Goal: Task Accomplishment & Management: Use online tool/utility

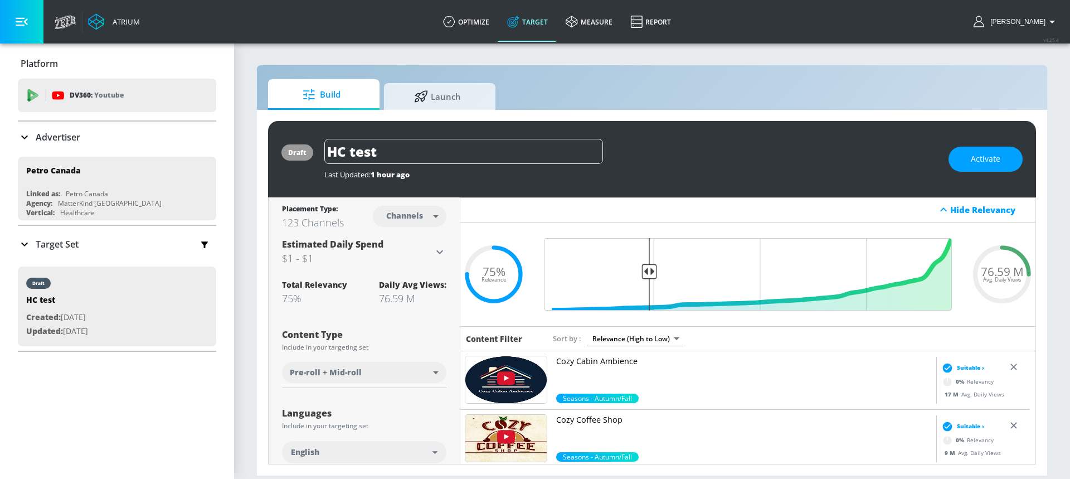
scroll to position [463, 0]
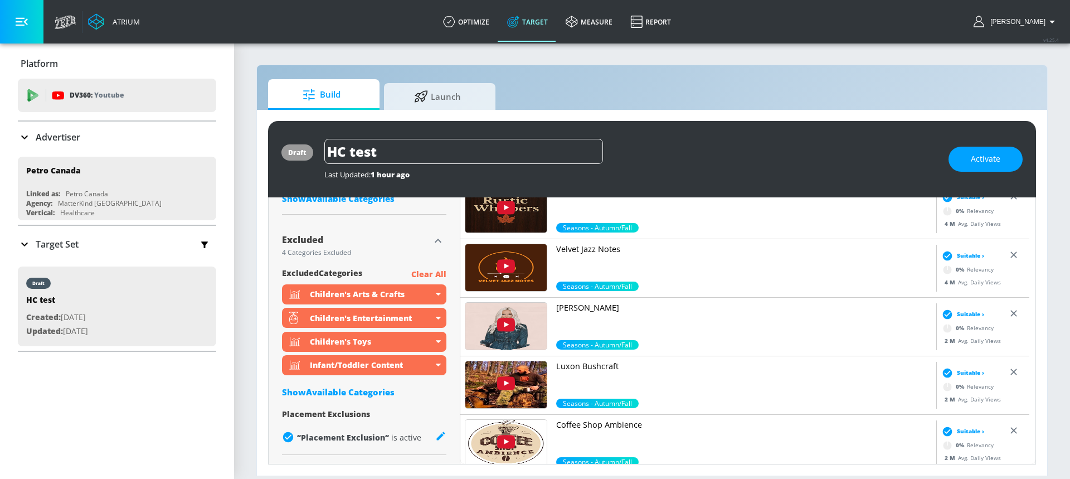
click at [109, 138] on div "Advertiser" at bounding box center [117, 136] width 198 height 13
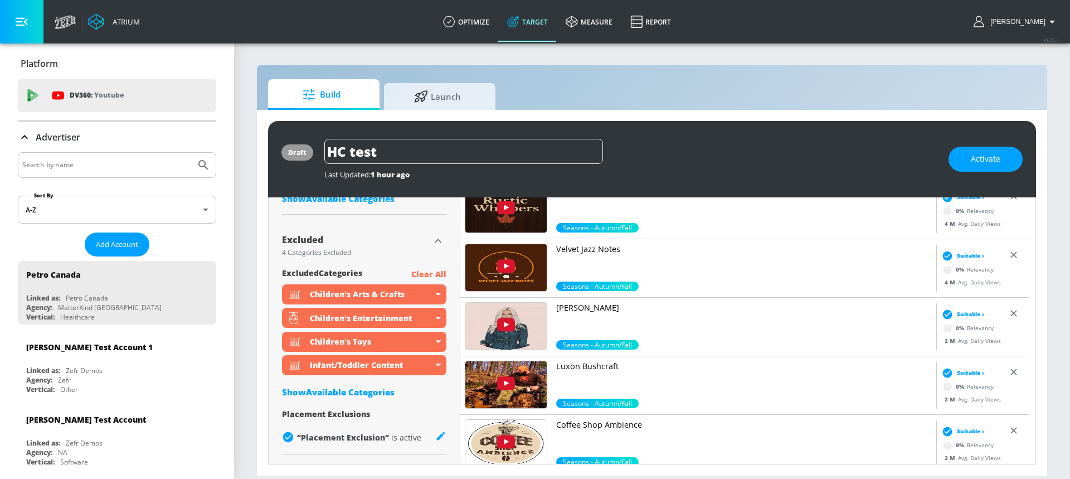
click at [85, 158] on input "Search by name" at bounding box center [106, 165] width 169 height 14
type input "princess"
click at [191, 153] on button "Submit Search" at bounding box center [203, 165] width 25 height 25
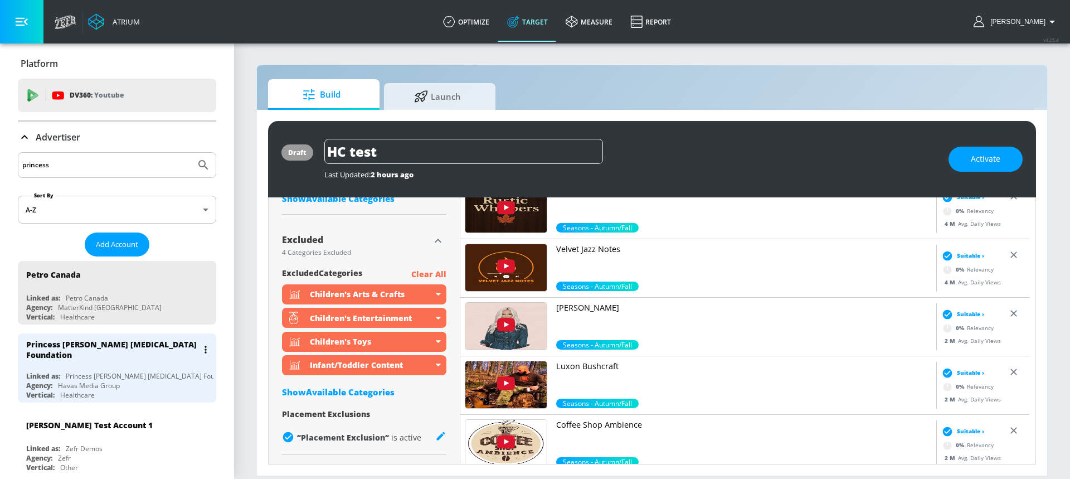
click at [115, 364] on div "Princess [PERSON_NAME] [MEDICAL_DATA] Foundation Linked as: Princess [PERSON_NA…" at bounding box center [117, 367] width 198 height 69
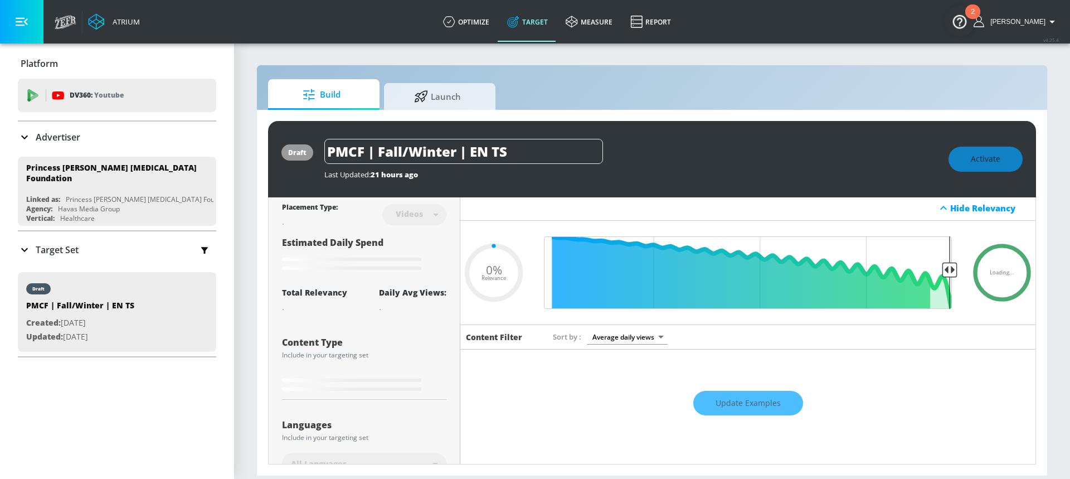
scroll to position [2, 0]
type input "0.6"
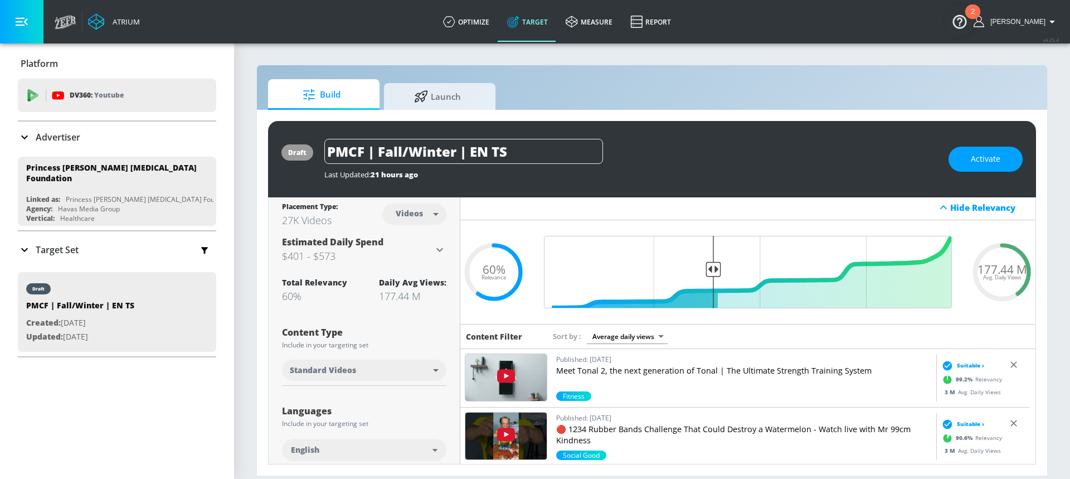
click at [337, 315] on div "Placement Type: 27K Videos Videos videos ​ Estimated Daily Spend $401 - $573 Ac…" at bounding box center [364, 436] width 164 height 483
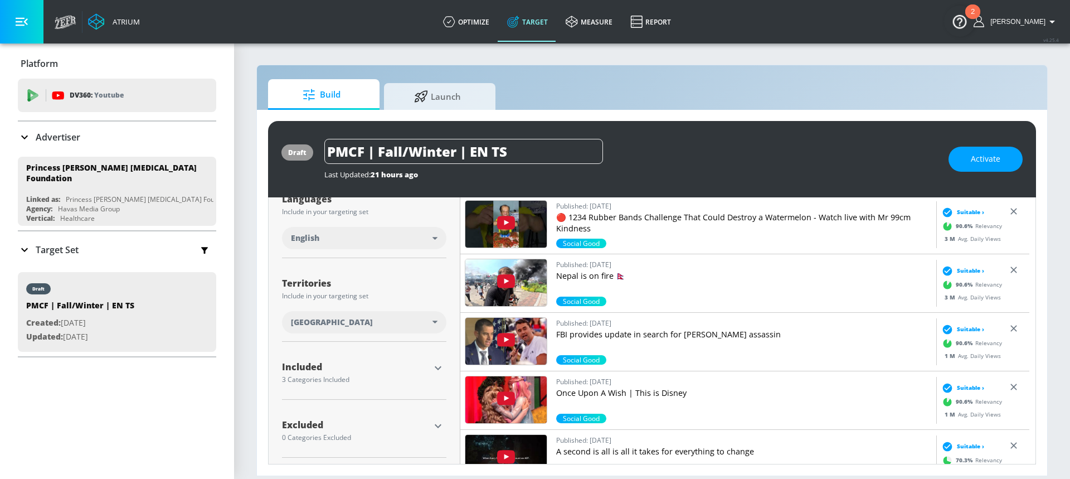
scroll to position [217, 0]
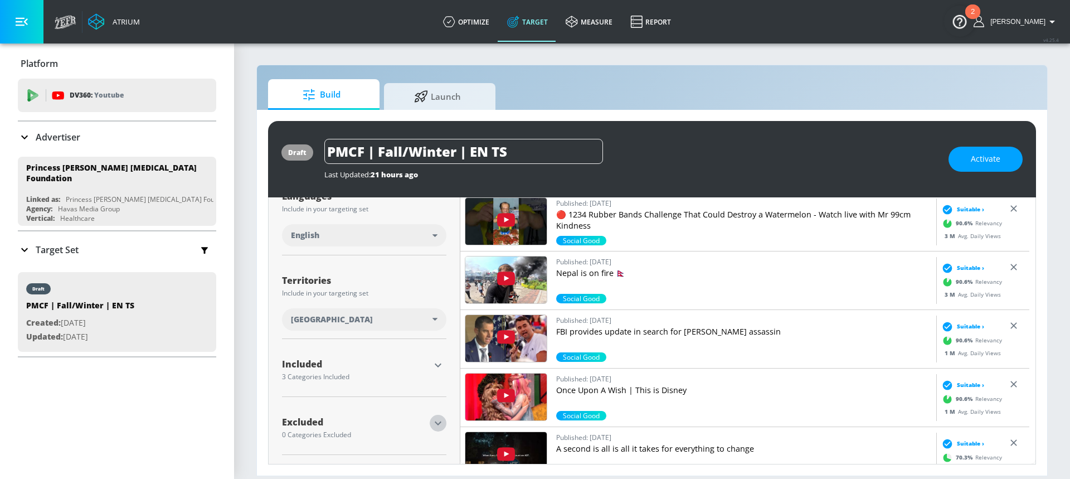
click at [434, 424] on icon "button" at bounding box center [437, 422] width 13 height 13
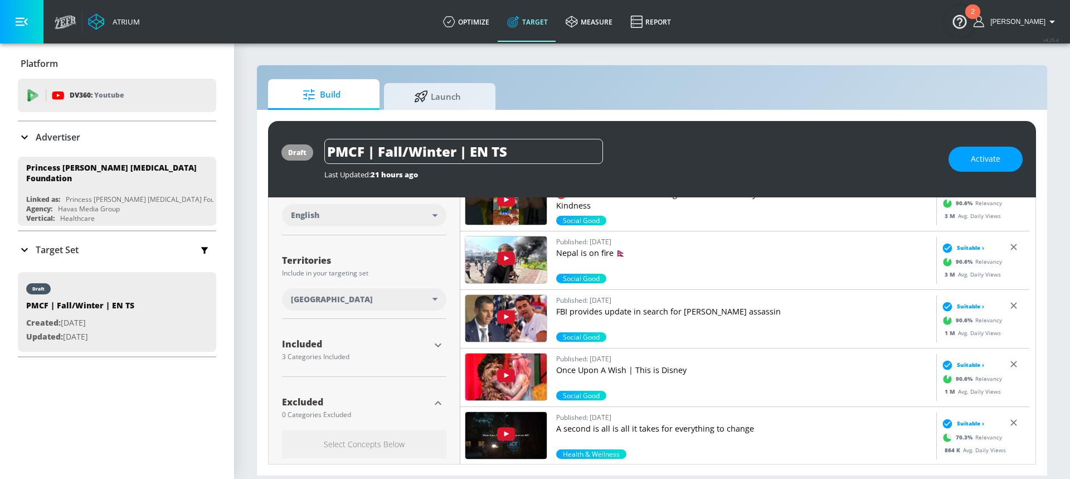
scroll to position [320, 0]
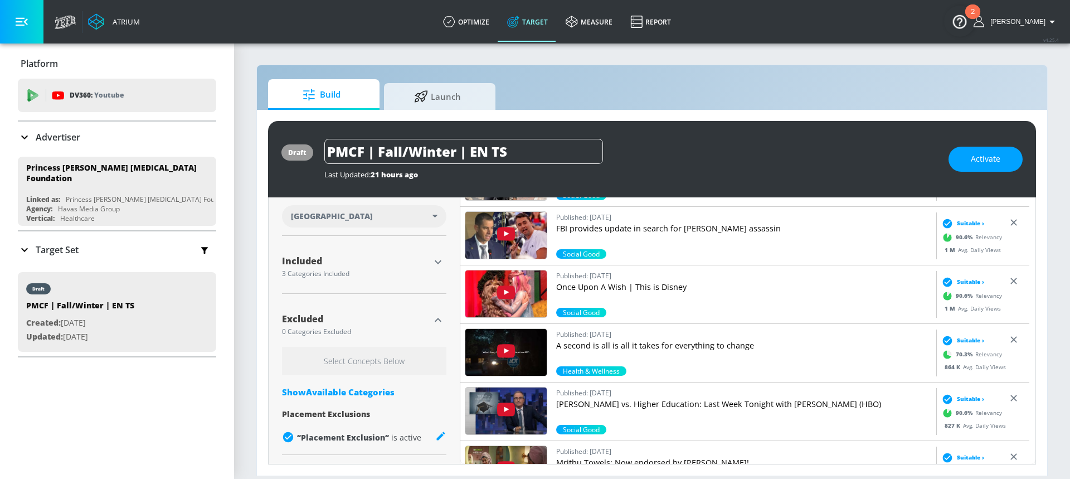
click at [332, 400] on div "Select Concepts Below Show Available Categories Placement Exclusions “ Placemen…" at bounding box center [364, 398] width 164 height 103
click at [332, 382] on div "Select Concepts Below Show Available Categories Placement Exclusions “ Placemen…" at bounding box center [364, 398] width 164 height 103
click at [332, 389] on div "Show Available Categories" at bounding box center [364, 391] width 164 height 11
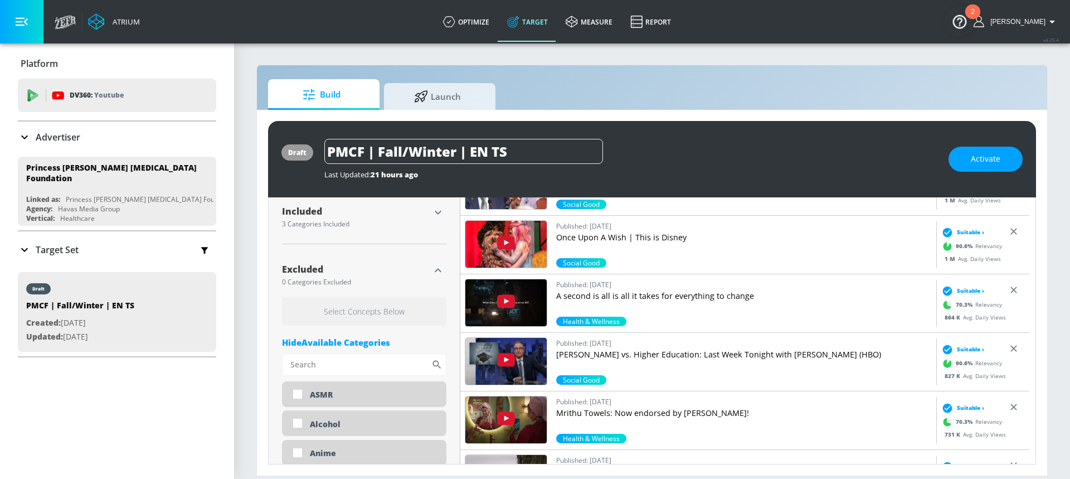
scroll to position [388, 0]
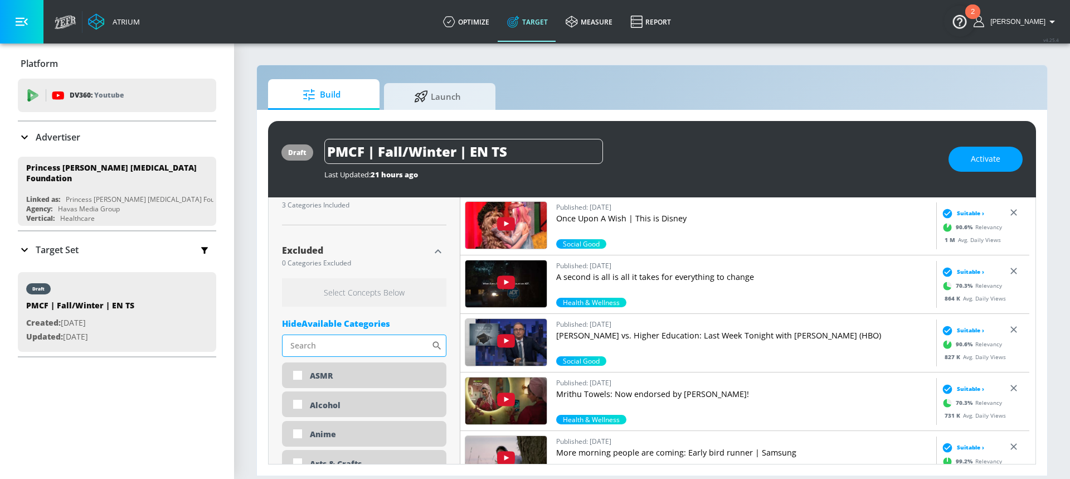
click at [318, 339] on input "Sort By" at bounding box center [356, 345] width 149 height 22
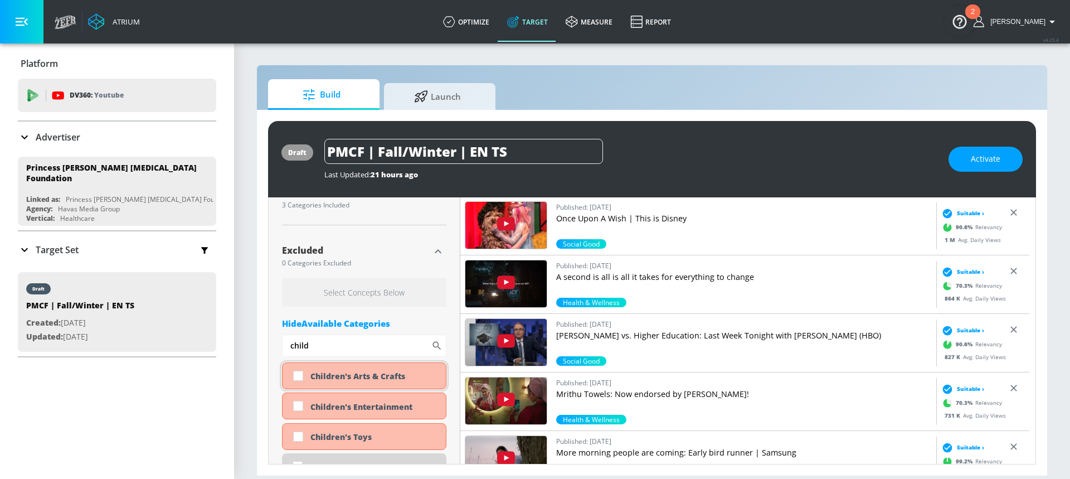
type input "child"
click at [296, 373] on input "checkbox" at bounding box center [298, 376] width 20 height 20
checkbox input "true"
click at [299, 412] on input "checkbox" at bounding box center [298, 406] width 20 height 20
checkbox input "true"
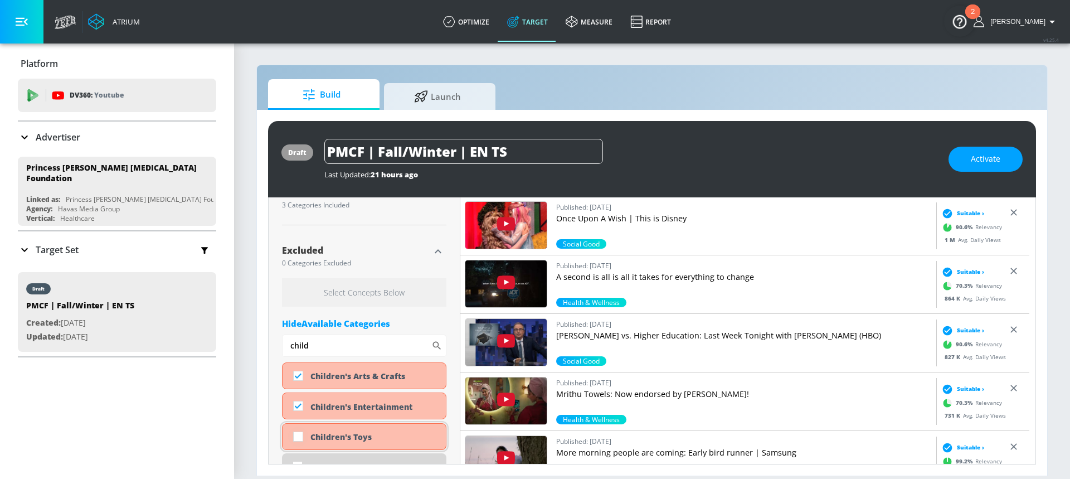
click at [299, 433] on input "checkbox" at bounding box center [298, 436] width 20 height 20
checkbox input "true"
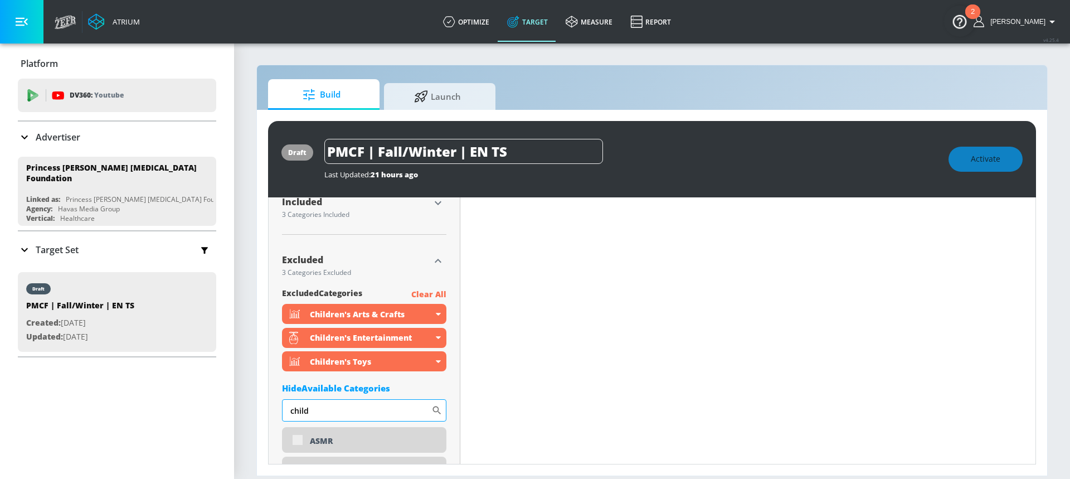
scroll to position [398, 0]
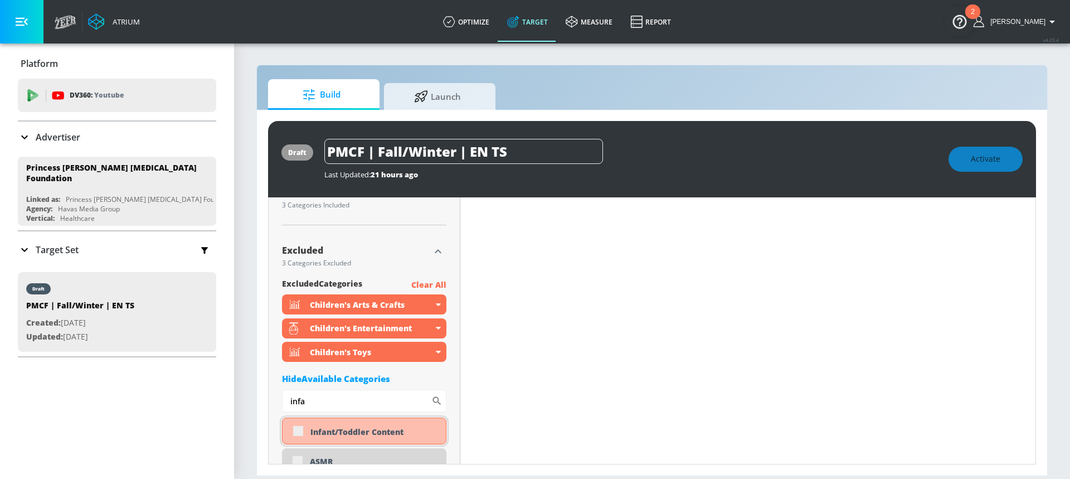
type input "infa"
click at [297, 431] on div "Infant/Toddler Content" at bounding box center [364, 430] width 164 height 27
click at [297, 430] on div "Infant/Toddler Content" at bounding box center [364, 430] width 164 height 27
click at [299, 430] on div "Infant/Toddler Content" at bounding box center [364, 430] width 164 height 27
click at [317, 404] on input "infa" at bounding box center [356, 400] width 149 height 22
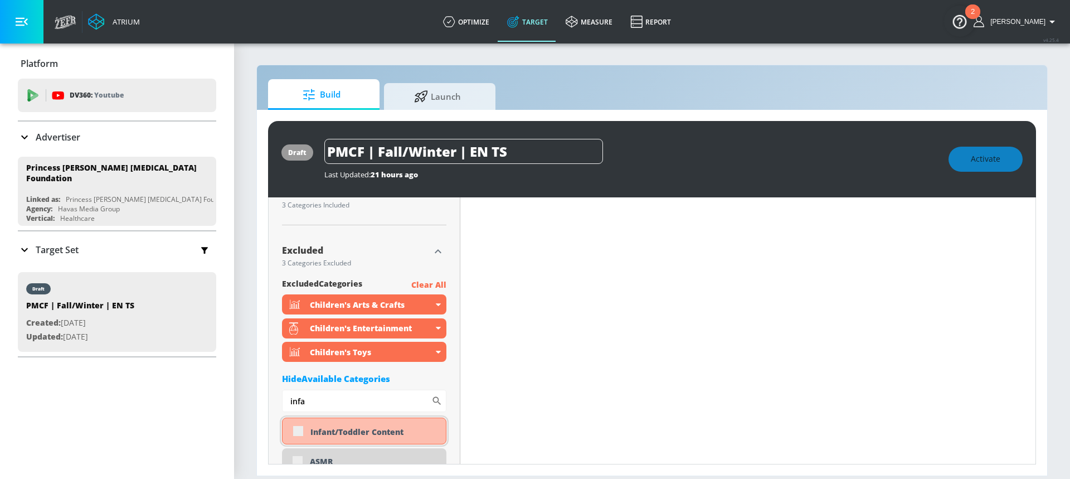
click at [296, 428] on div "Infant/Toddler Content" at bounding box center [364, 430] width 164 height 27
click at [303, 434] on div "Infant/Toddler Content" at bounding box center [364, 430] width 164 height 27
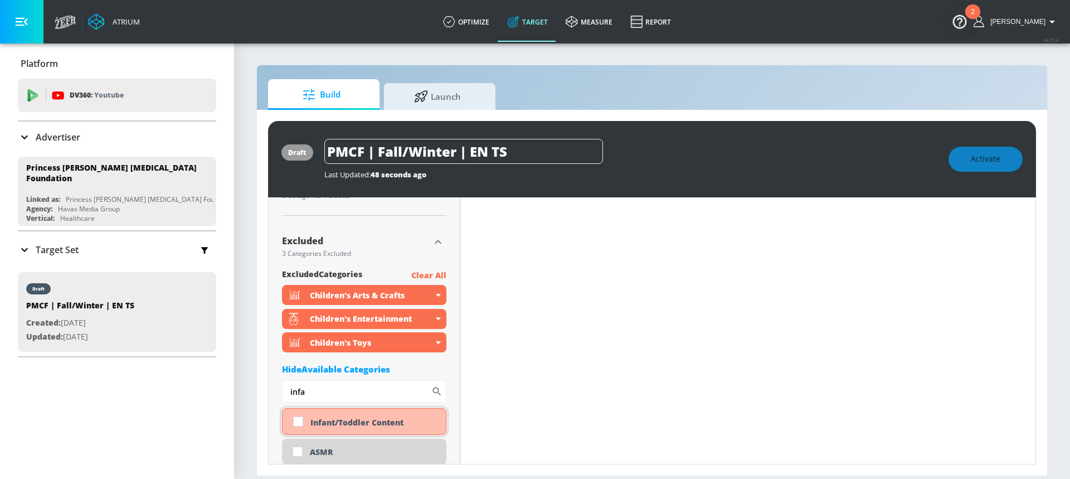
scroll to position [388, 0]
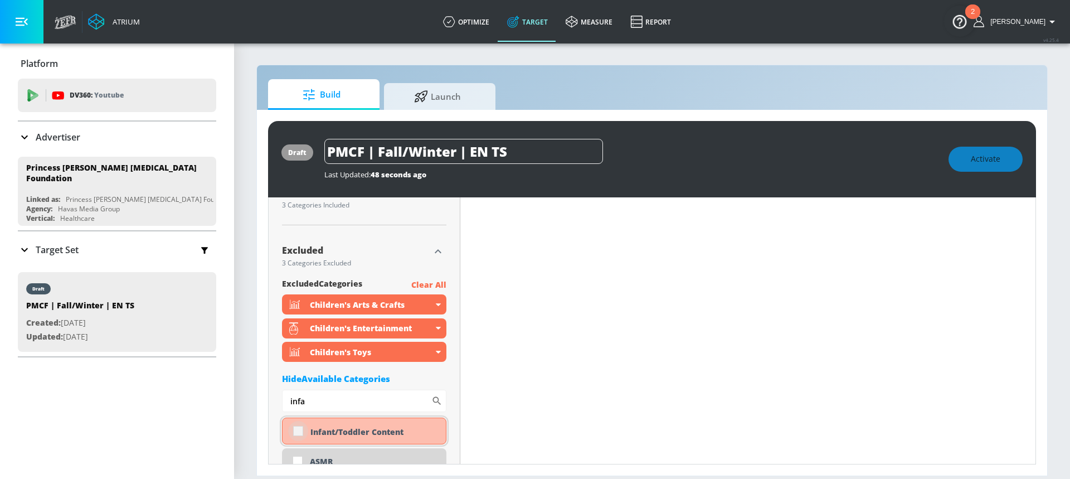
click at [303, 434] on input "checkbox" at bounding box center [298, 431] width 20 height 20
checkbox input "true"
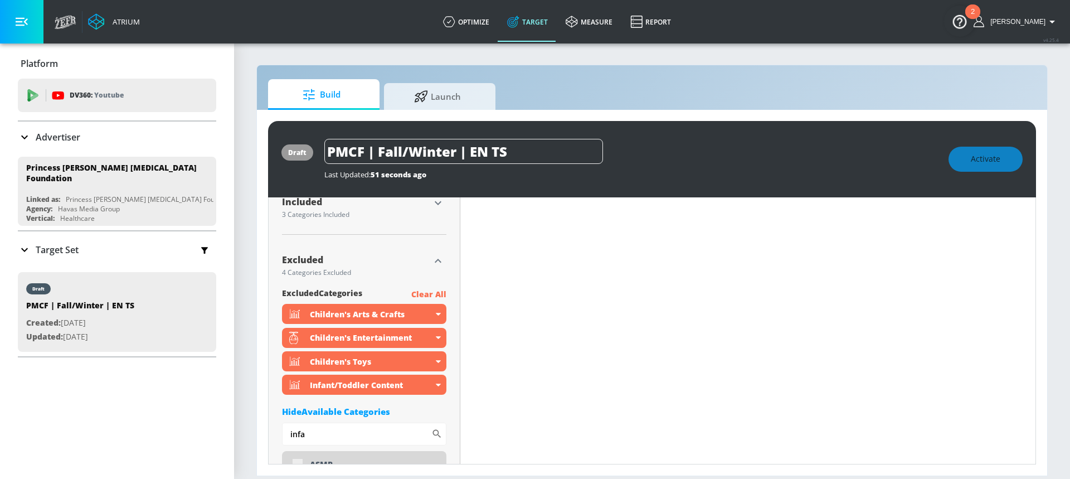
scroll to position [398, 0]
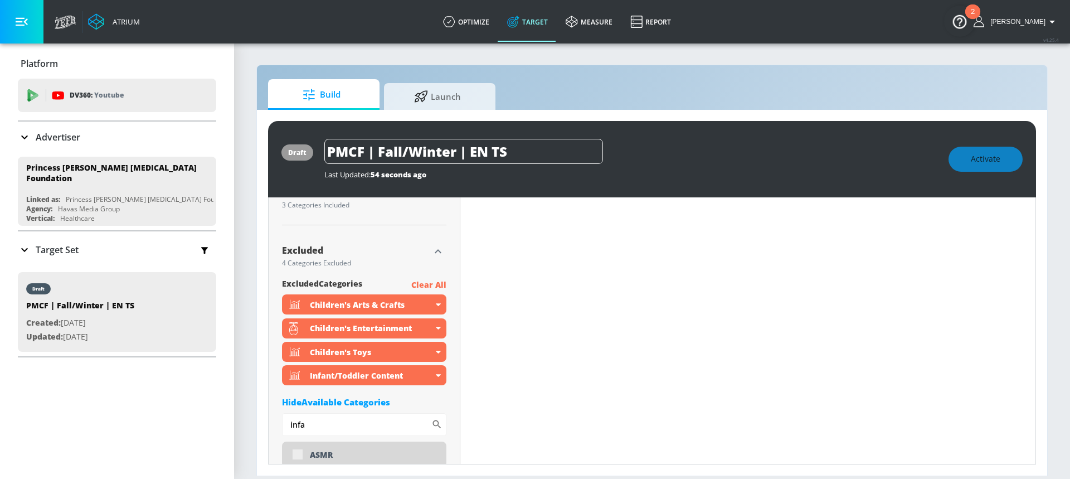
drag, startPoint x: 311, startPoint y: 423, endPoint x: 253, endPoint y: 417, distance: 58.2
click at [253, 417] on section "Build Launch draft PMCF | Fall/Winter | EN TS Last Updated: 54 seconds ago Acti…" at bounding box center [652, 260] width 836 height 436
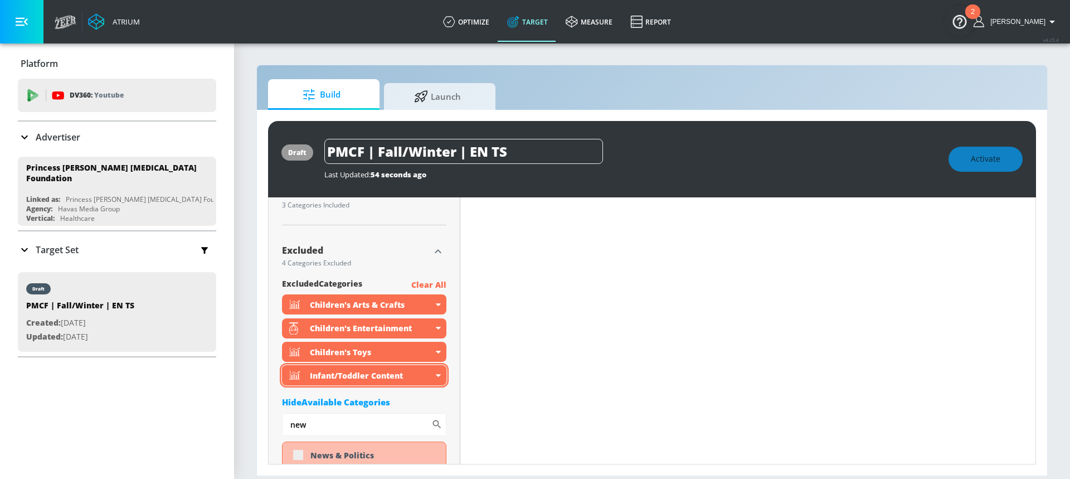
scroll to position [410, 0]
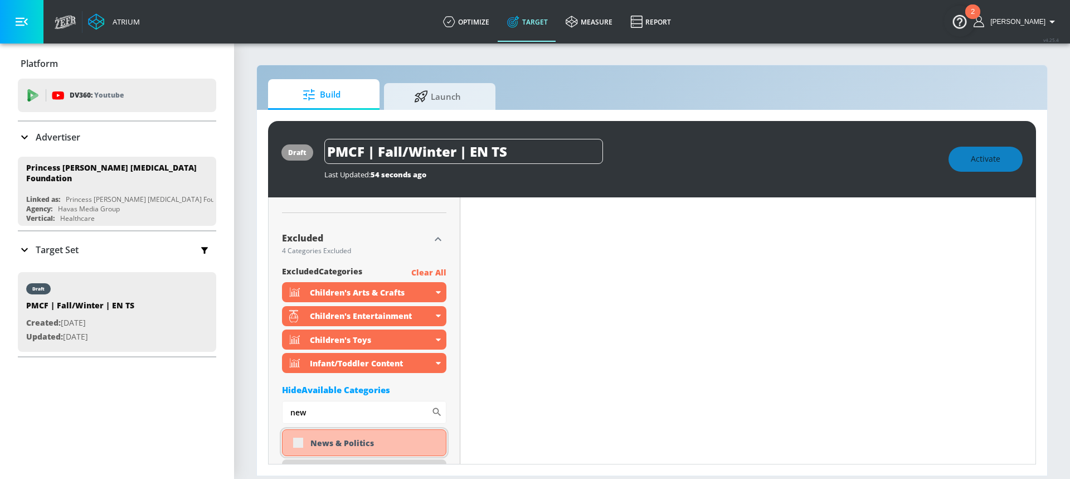
type input "new"
click at [296, 442] on div "News & Politics" at bounding box center [364, 442] width 164 height 27
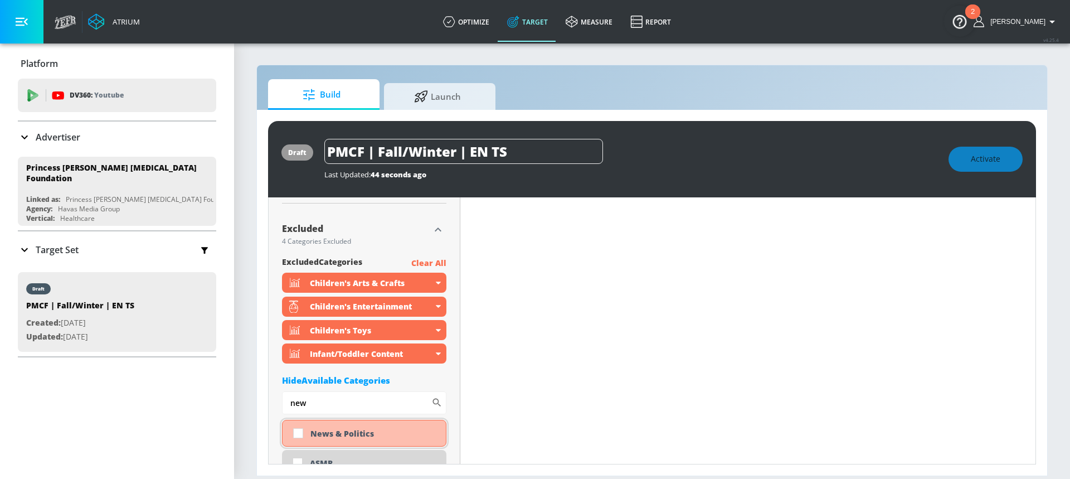
scroll to position [401, 0]
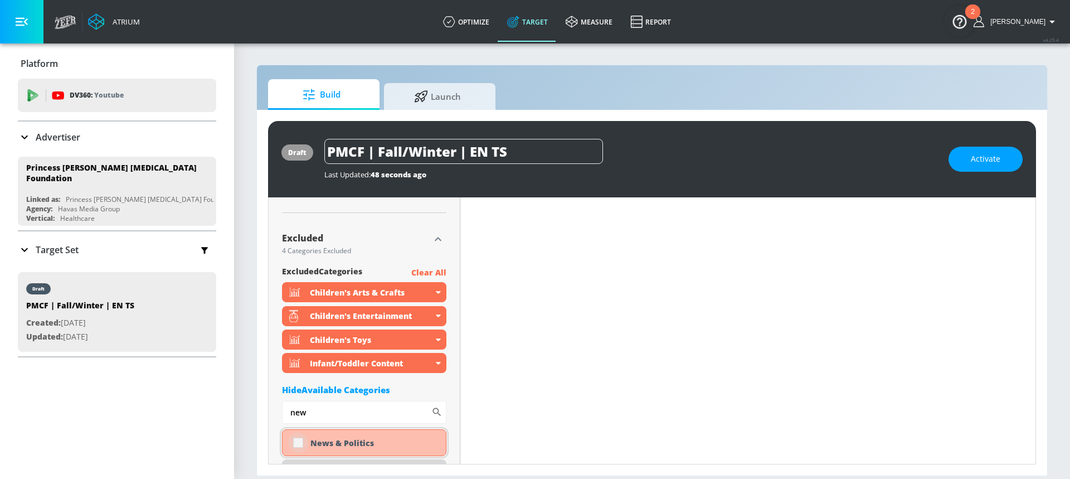
click at [296, 442] on input "checkbox" at bounding box center [298, 442] width 20 height 20
checkbox input "true"
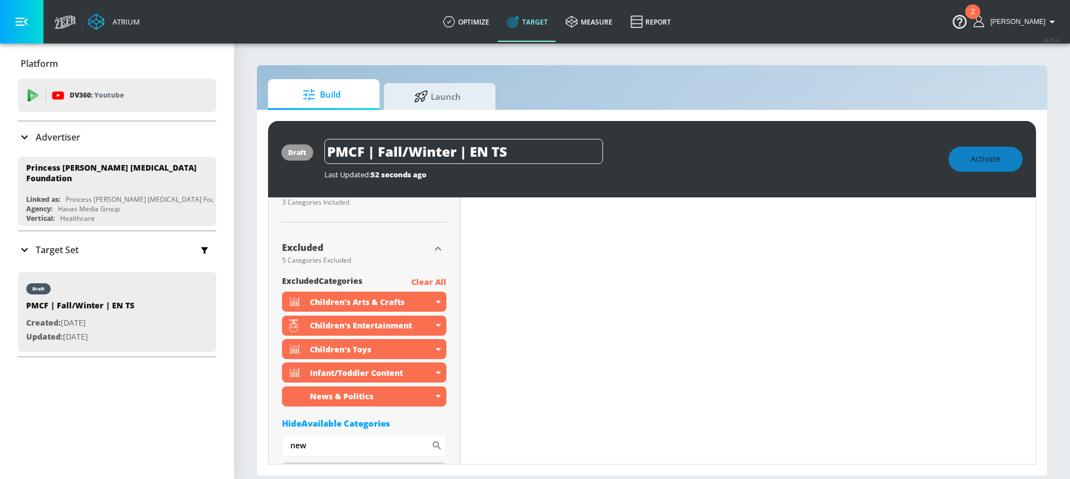
scroll to position [410, 0]
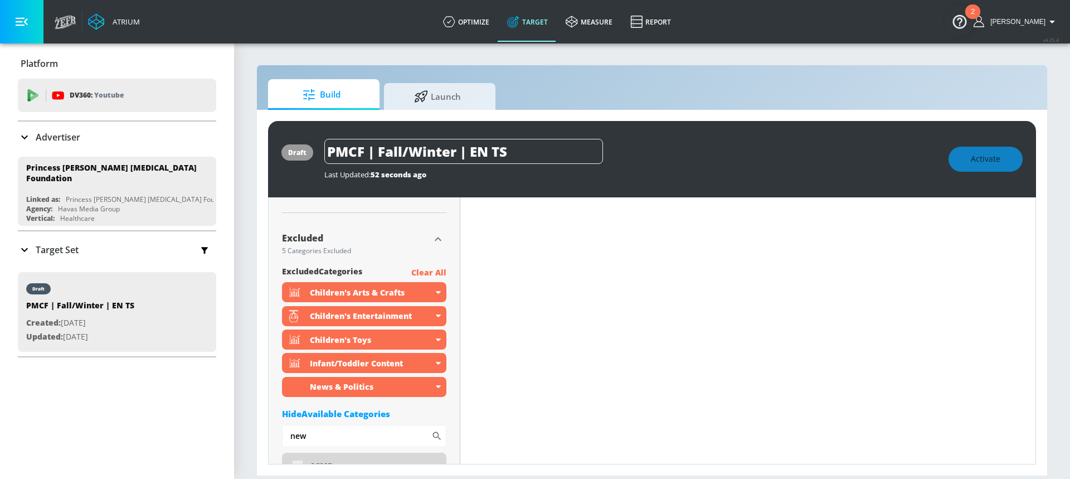
click at [338, 413] on div "Hide Available Categories" at bounding box center [364, 413] width 164 height 11
click at [437, 237] on icon "button" at bounding box center [437, 238] width 13 height 13
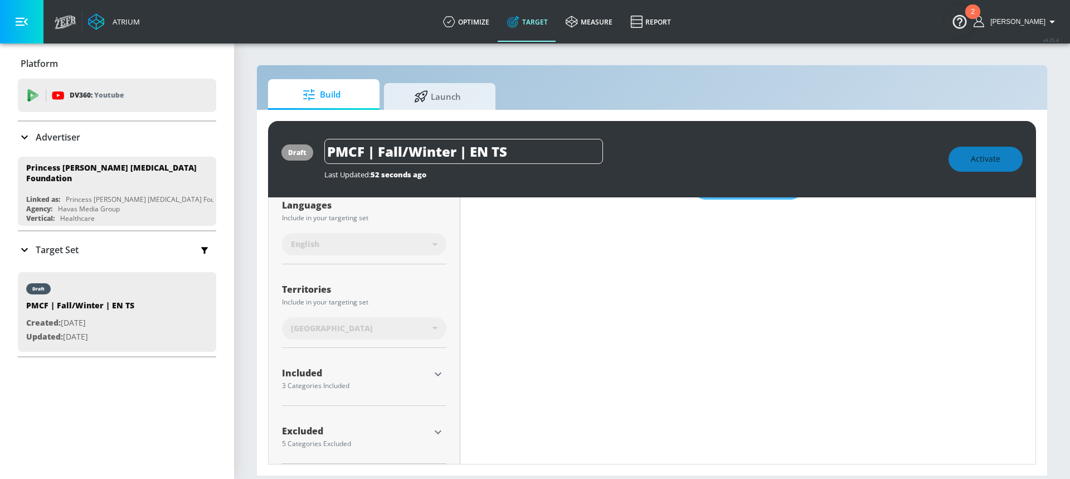
scroll to position [217, 0]
click at [431, 372] on icon "button" at bounding box center [437, 374] width 13 height 13
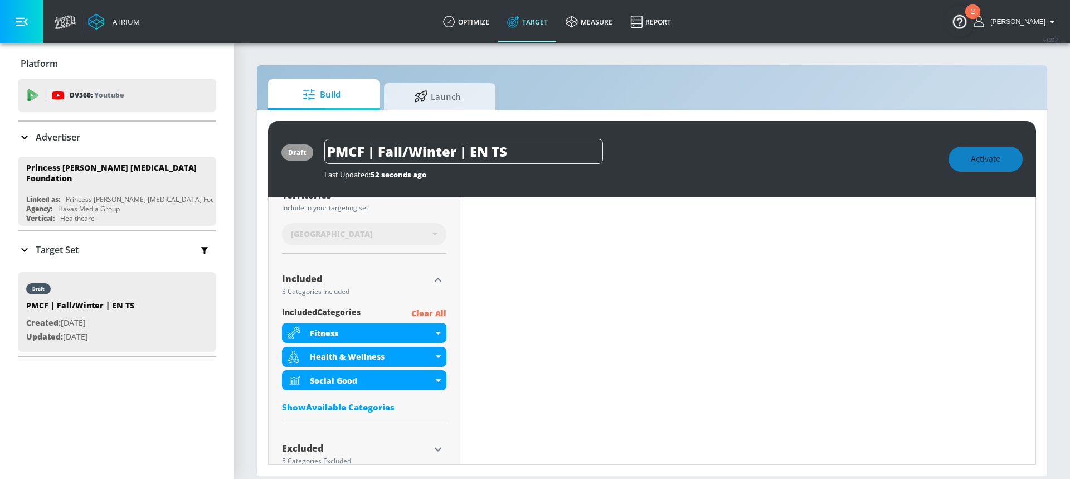
scroll to position [331, 0]
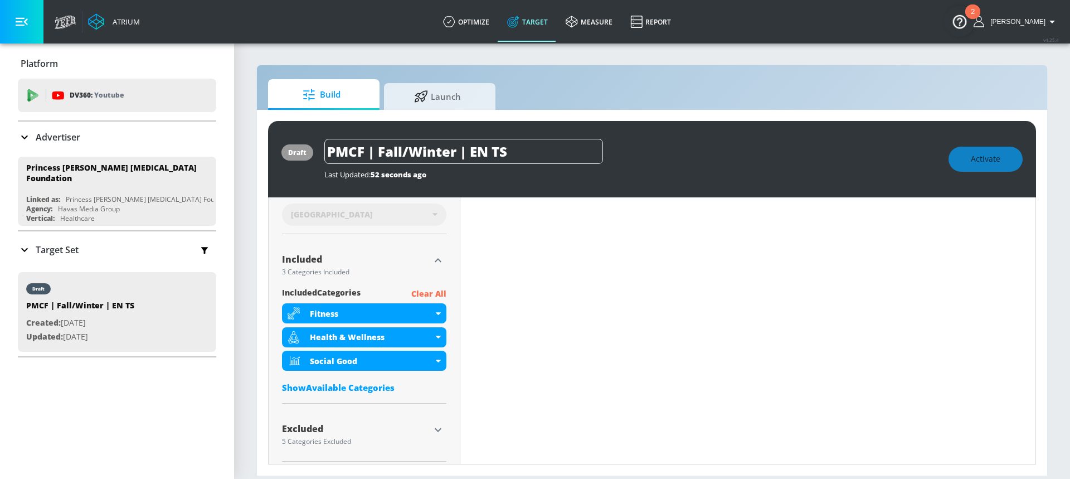
click at [369, 382] on div "Show Available Categories" at bounding box center [364, 387] width 164 height 11
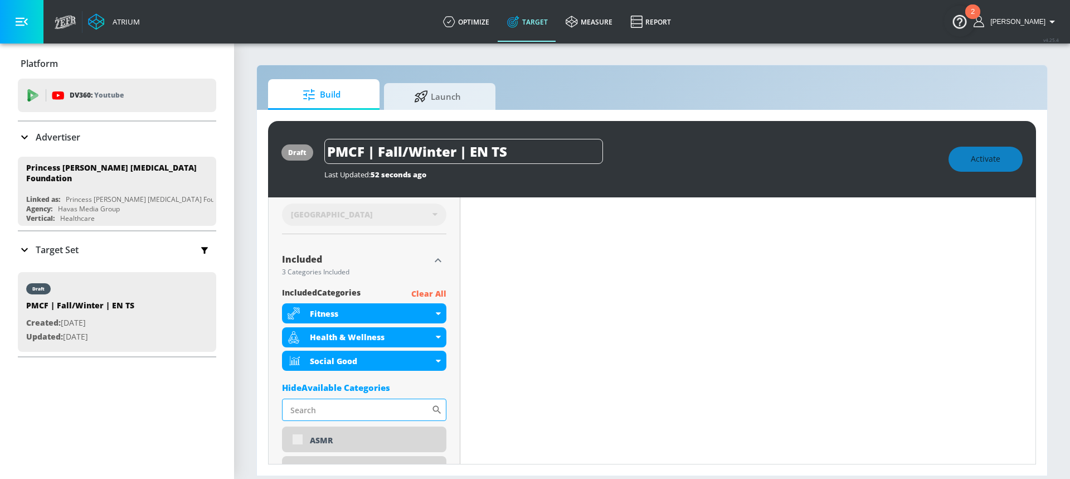
click at [319, 407] on input "Sort By" at bounding box center [356, 409] width 149 height 22
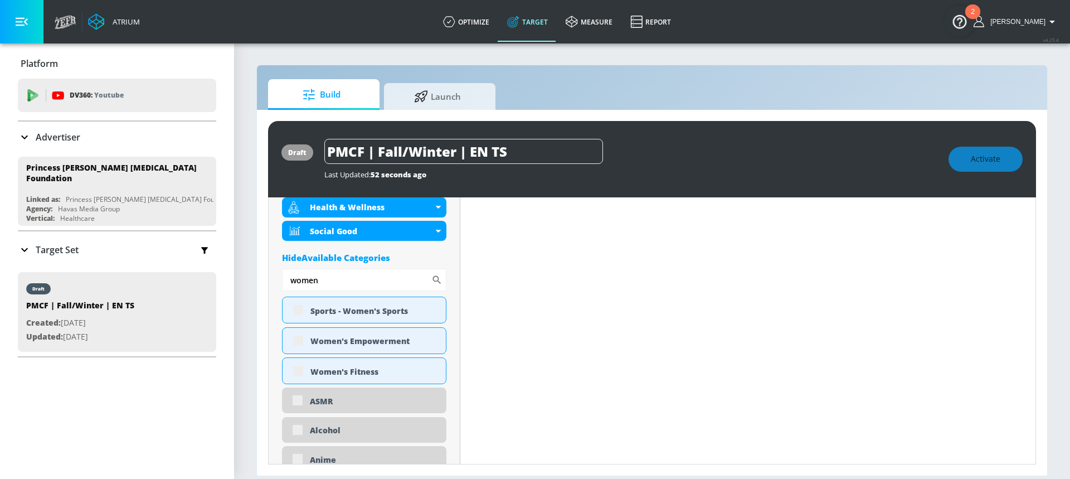
scroll to position [474, 0]
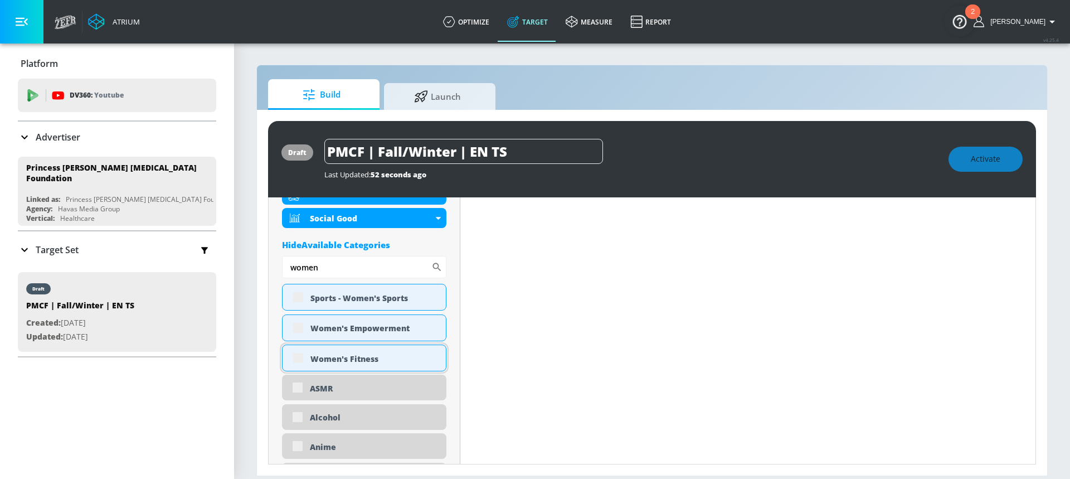
type input "women"
click at [299, 362] on div "Women's Fitness" at bounding box center [364, 357] width 164 height 27
click at [299, 358] on div "Women's Fitness" at bounding box center [364, 357] width 164 height 27
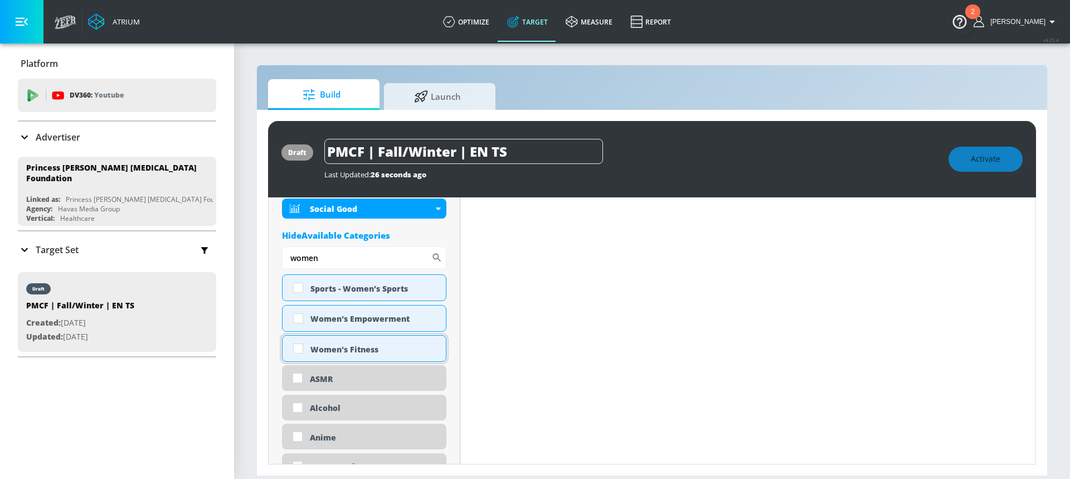
scroll to position [464, 0]
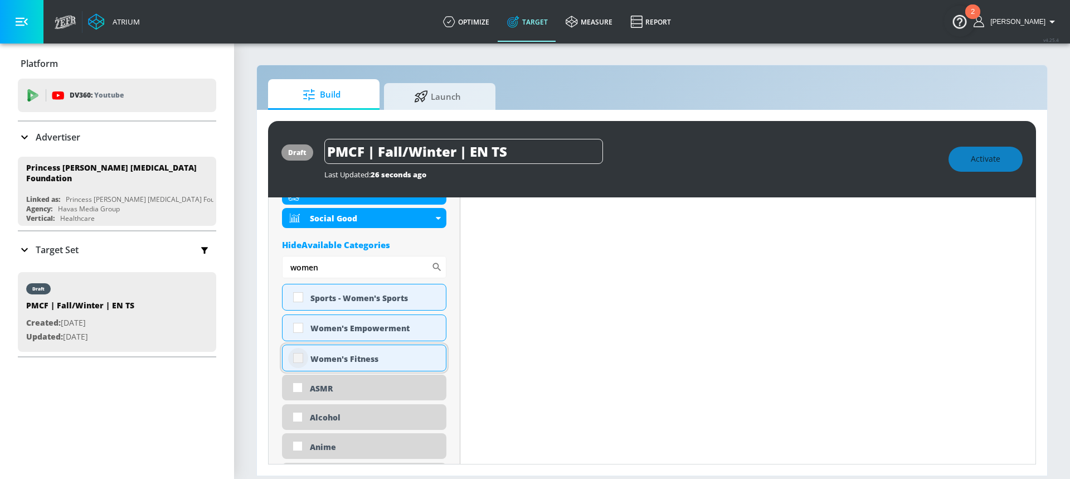
click at [299, 358] on input "checkbox" at bounding box center [298, 358] width 20 height 20
checkbox input "true"
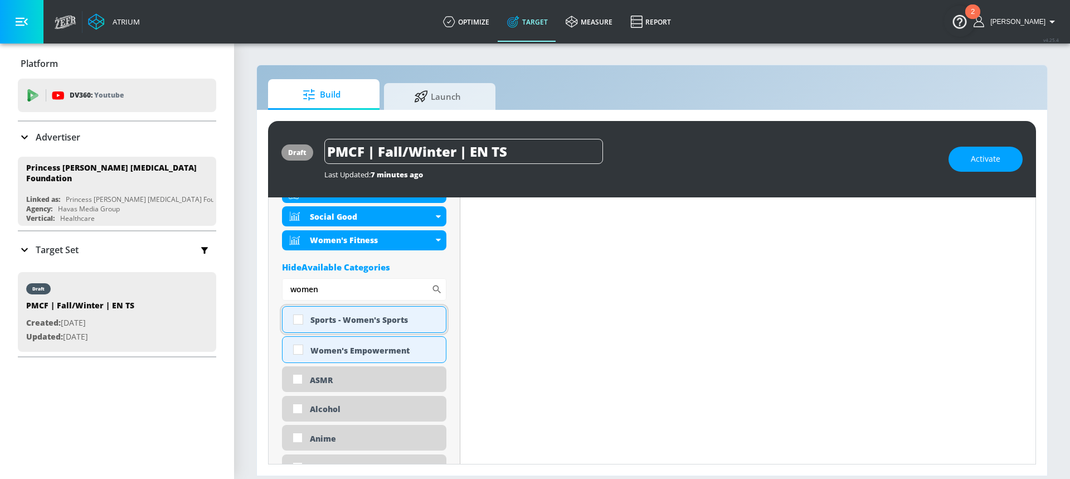
scroll to position [466, 0]
drag, startPoint x: 336, startPoint y: 293, endPoint x: 276, endPoint y: 288, distance: 60.4
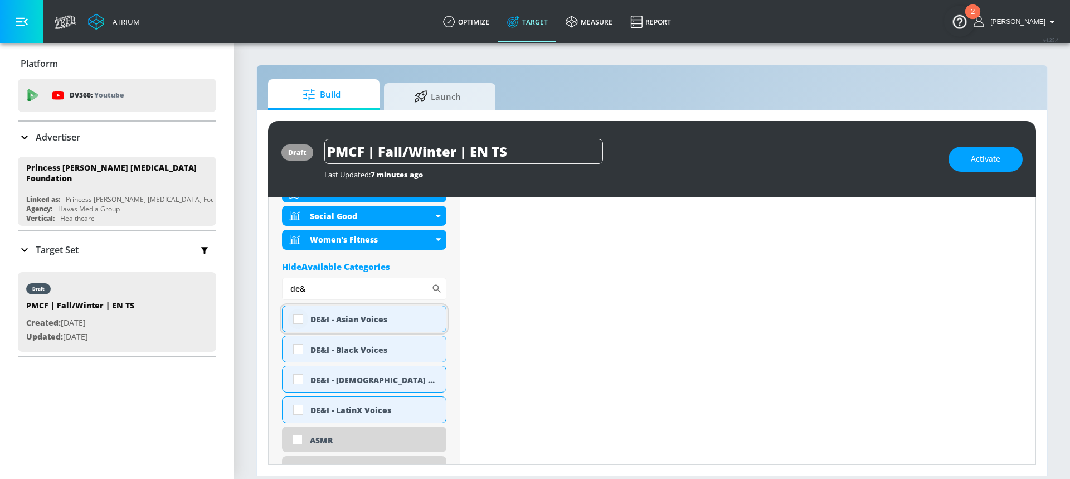
type input "de&"
click at [305, 318] on input "checkbox" at bounding box center [298, 319] width 20 height 20
checkbox input "true"
click at [301, 352] on input "checkbox" at bounding box center [298, 349] width 20 height 20
checkbox input "true"
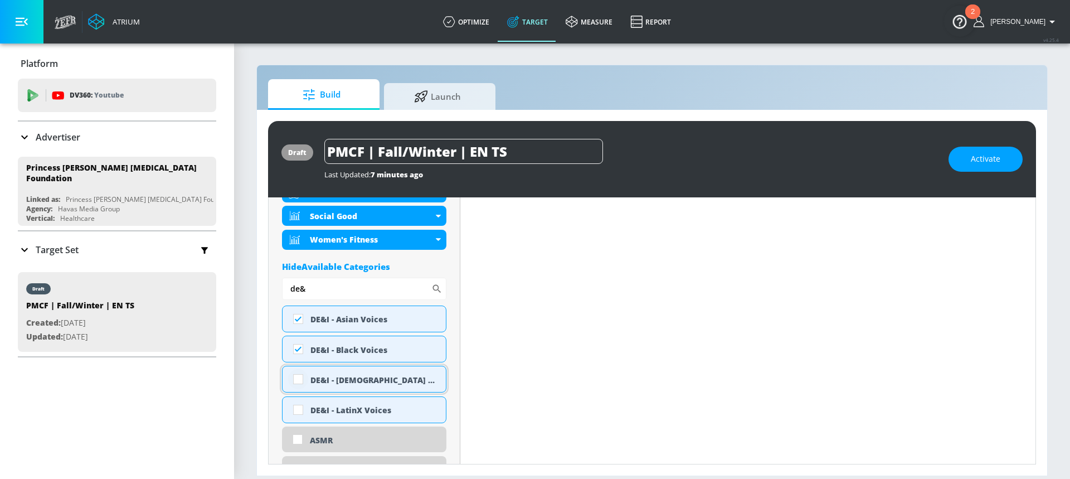
click at [300, 381] on input "checkbox" at bounding box center [298, 379] width 20 height 20
checkbox input "true"
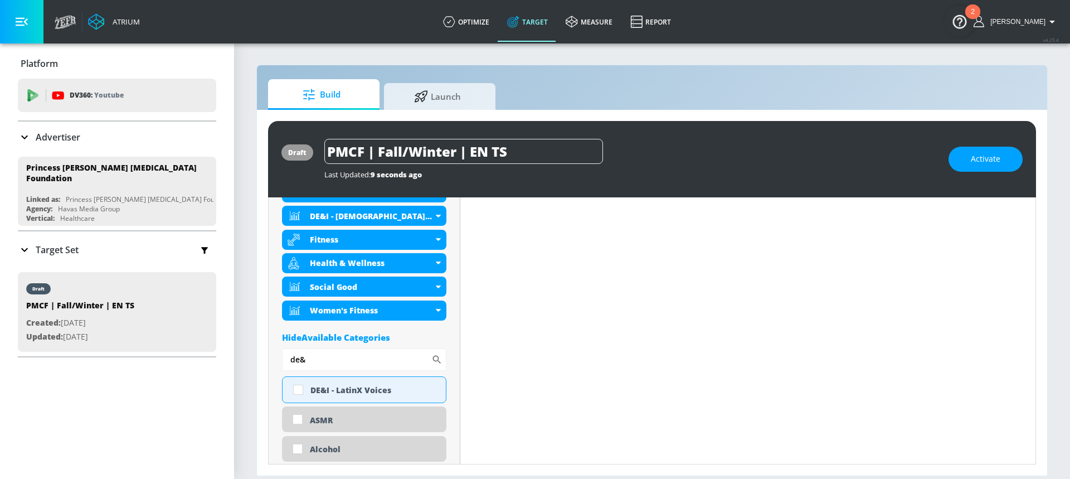
drag, startPoint x: 290, startPoint y: 360, endPoint x: 249, endPoint y: 367, distance: 42.3
click at [249, 367] on section "Build Launch draft PMCF | Fall/Winter | EN TS Last Updated: 9 seconds ago Activ…" at bounding box center [652, 260] width 836 height 436
type input "scie"
click at [292, 395] on input "checkbox" at bounding box center [298, 389] width 20 height 20
checkbox input "true"
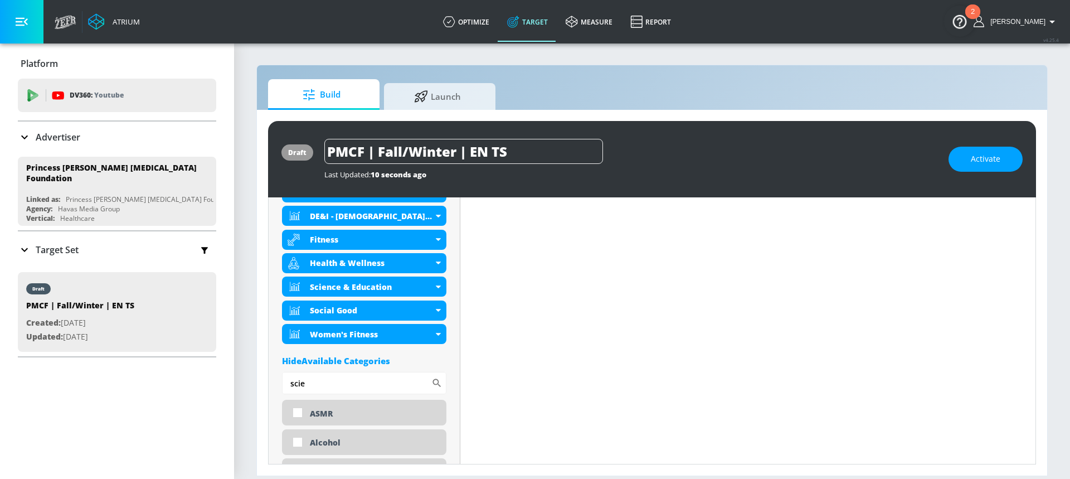
drag, startPoint x: 307, startPoint y: 387, endPoint x: 246, endPoint y: 387, distance: 61.3
click at [246, 387] on section "Build Launch draft PMCF | Fall/Winter | EN TS Last Updated: 10 seconds ago Acti…" at bounding box center [652, 260] width 836 height 436
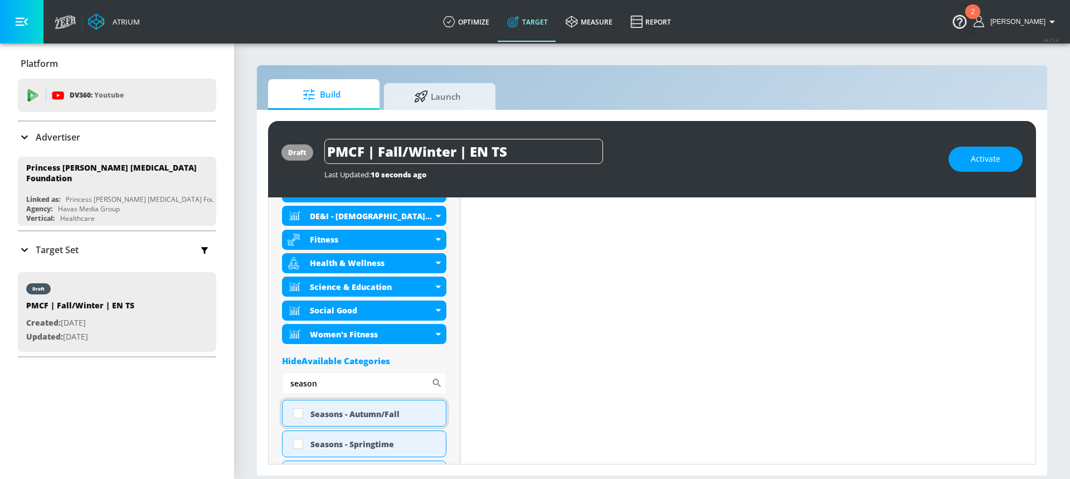
type input "season"
click at [287, 411] on div "Seasons - Autumn/Fall" at bounding box center [364, 413] width 164 height 27
checkbox input "true"
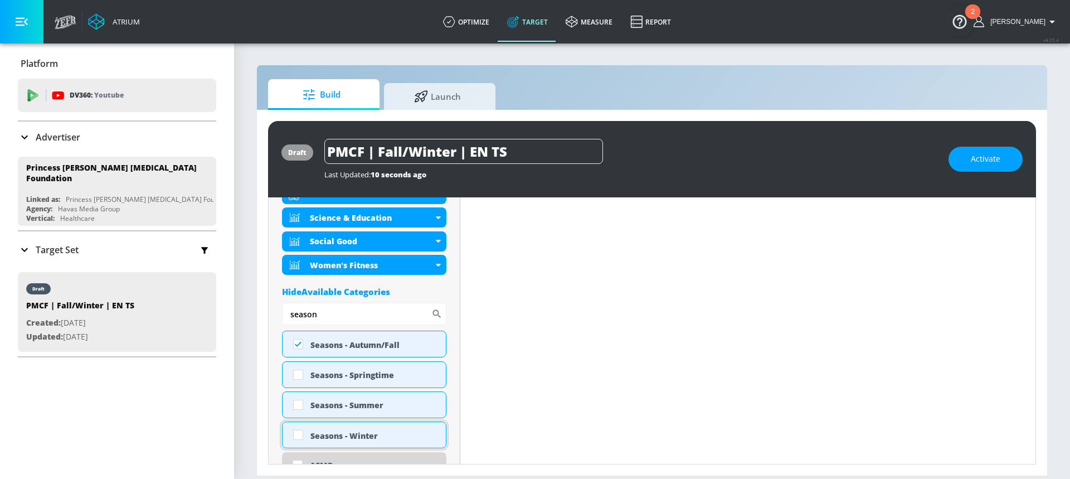
scroll to position [545, 0]
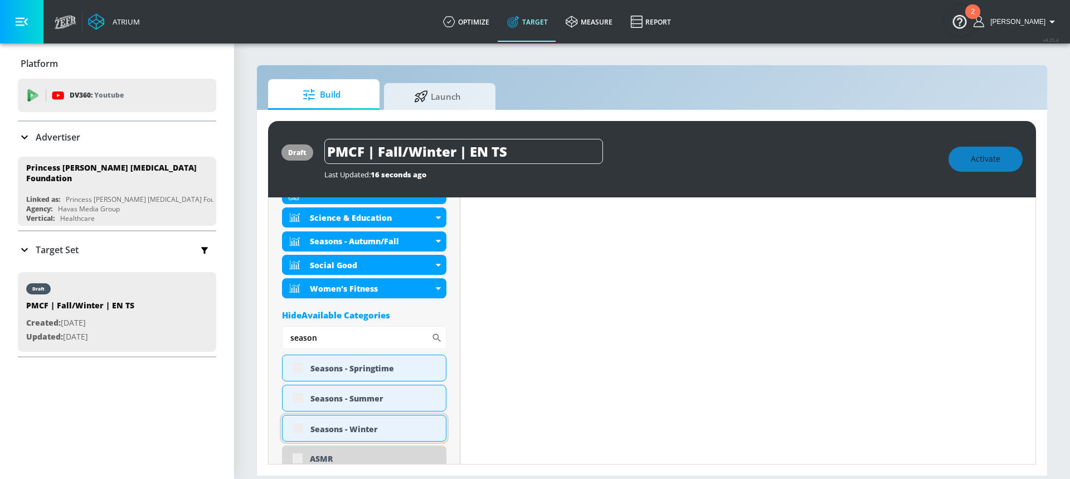
click at [299, 433] on div "Seasons - Winter" at bounding box center [364, 428] width 164 height 27
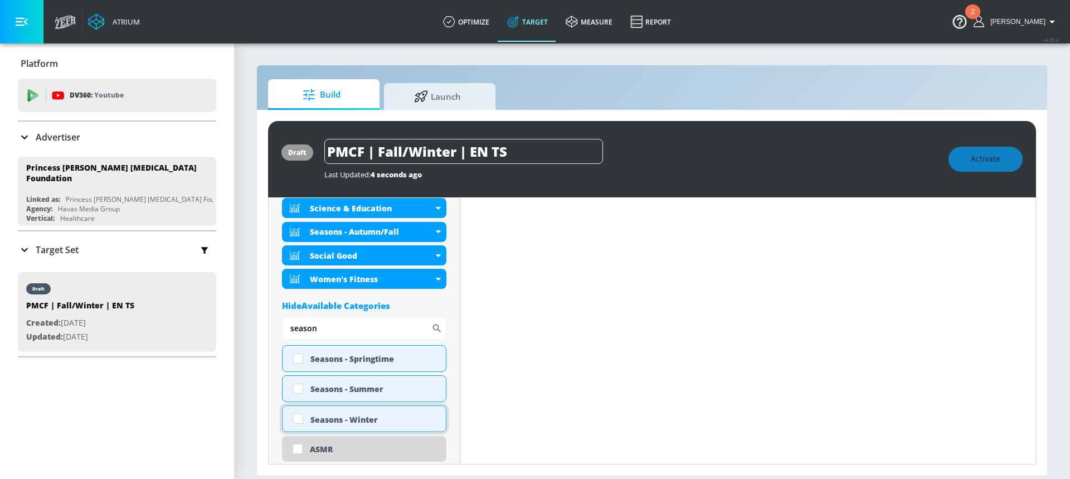
scroll to position [535, 0]
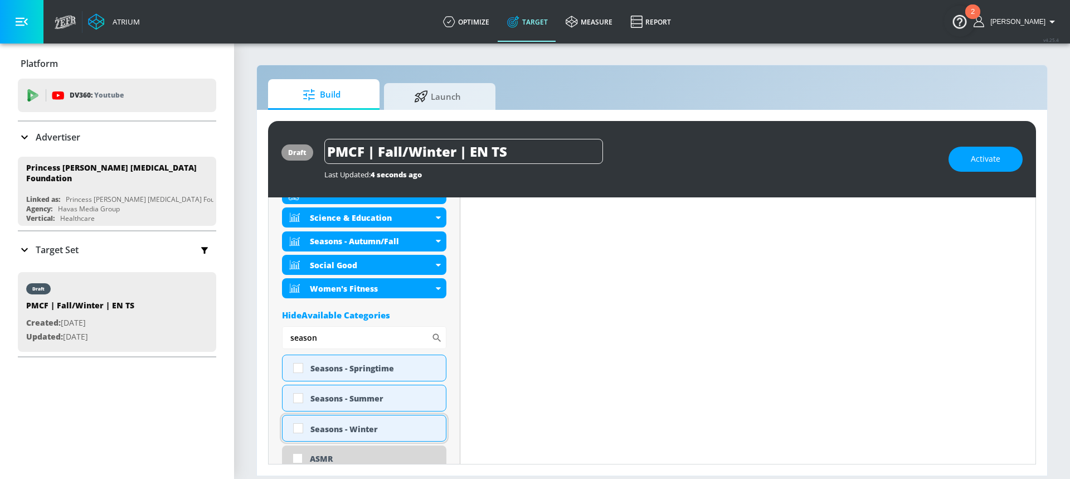
click at [300, 426] on input "checkbox" at bounding box center [298, 428] width 20 height 20
checkbox input "true"
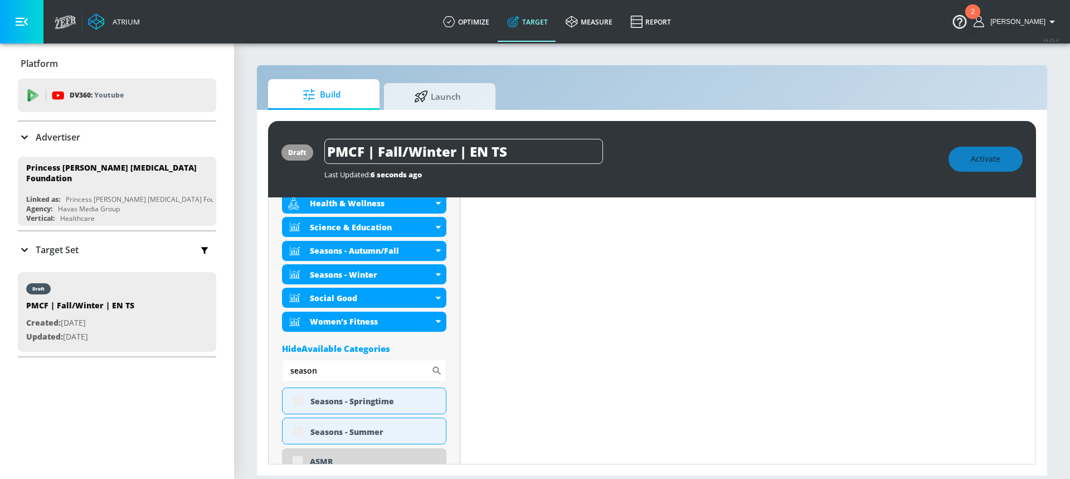
scroll to position [545, 0]
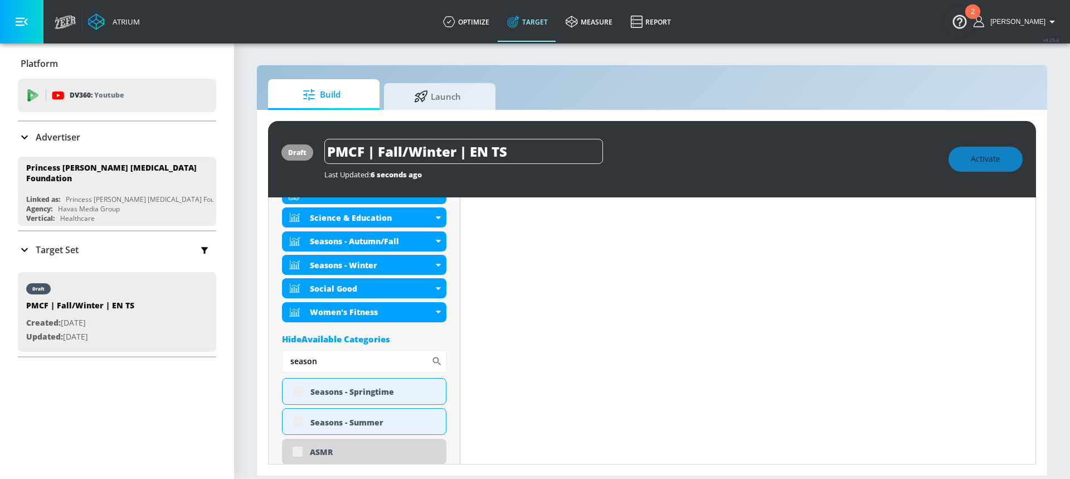
drag, startPoint x: 344, startPoint y: 363, endPoint x: 251, endPoint y: 368, distance: 93.2
click at [251, 368] on section "Build Launch draft PMCF | Fall/Winter | EN TS Last Updated: 6 seconds ago Activ…" at bounding box center [652, 260] width 836 height 436
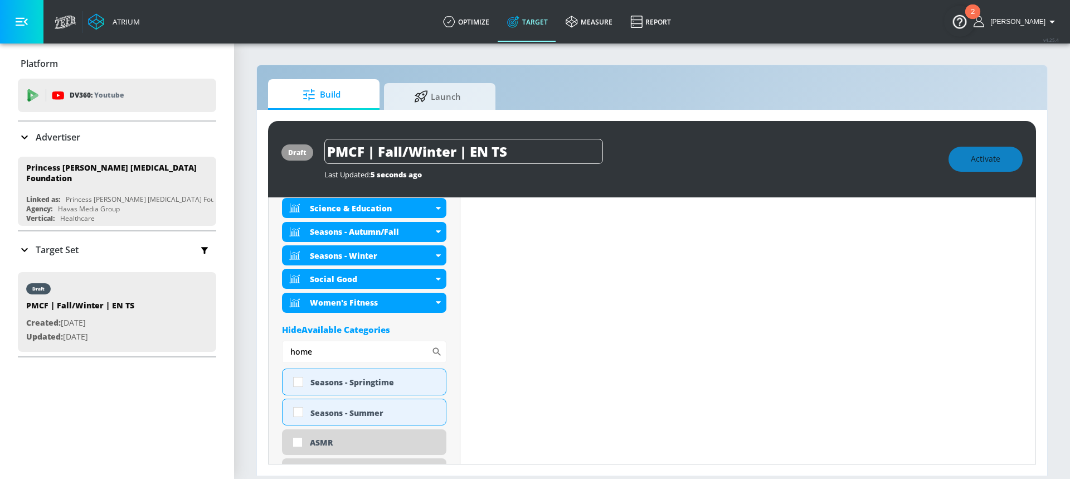
scroll to position [535, 0]
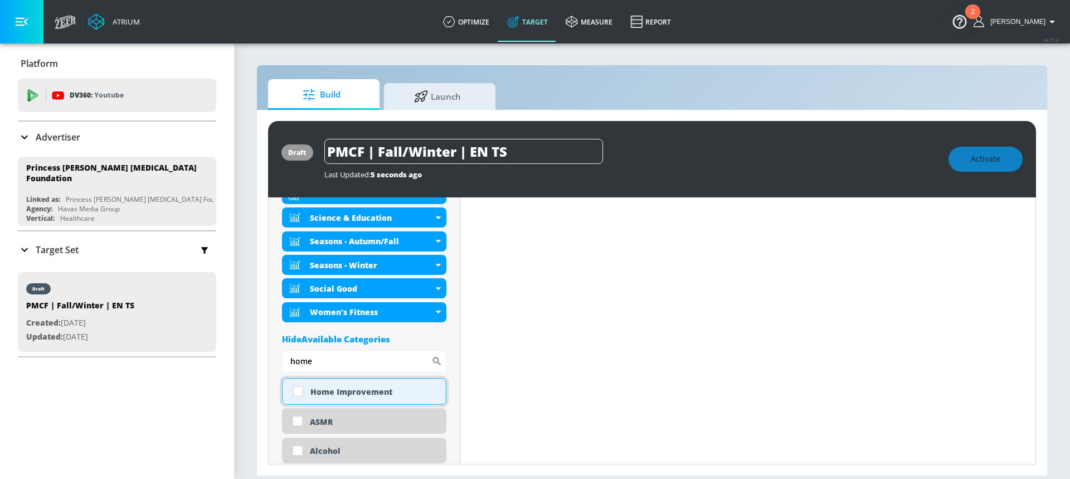
type input "home"
click at [299, 395] on input "checkbox" at bounding box center [298, 391] width 20 height 20
checkbox input "true"
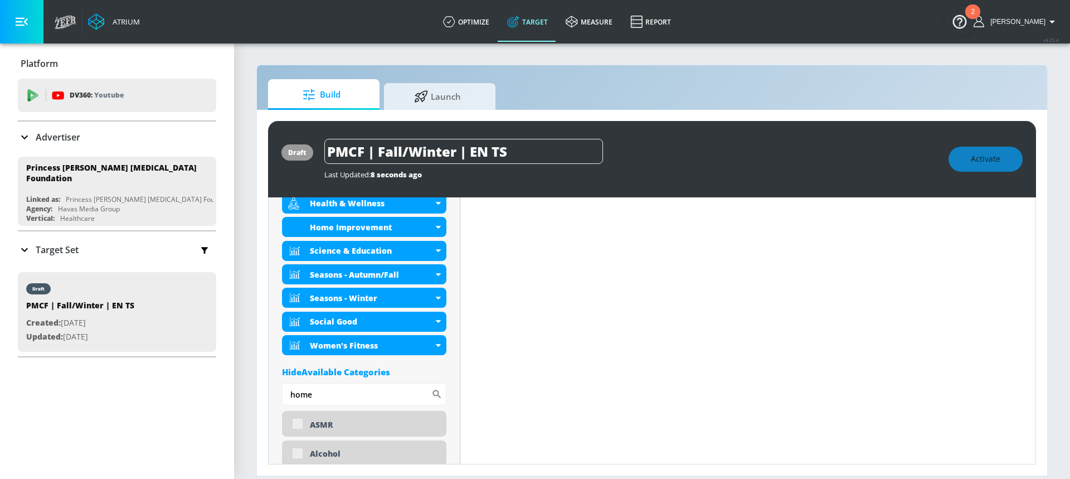
scroll to position [545, 0]
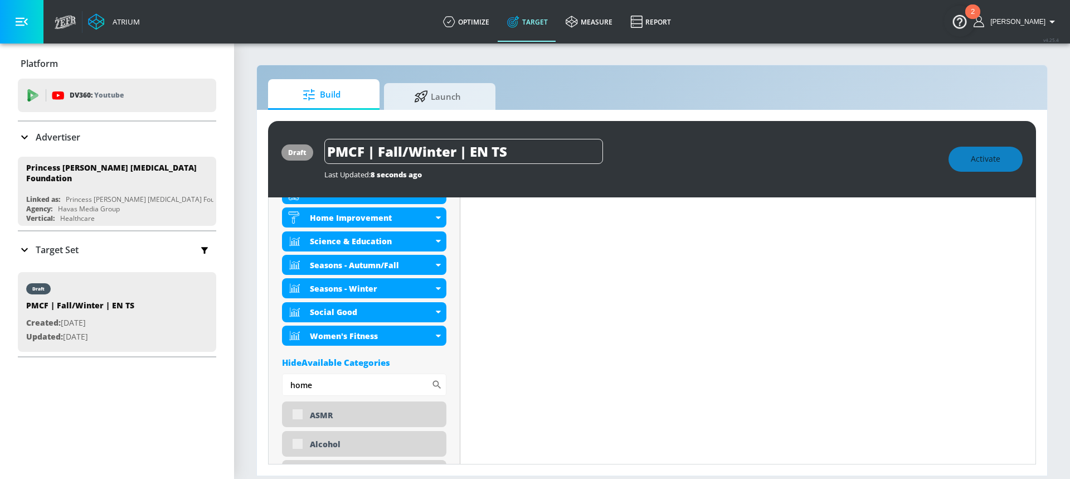
drag, startPoint x: 311, startPoint y: 386, endPoint x: 278, endPoint y: 389, distance: 33.6
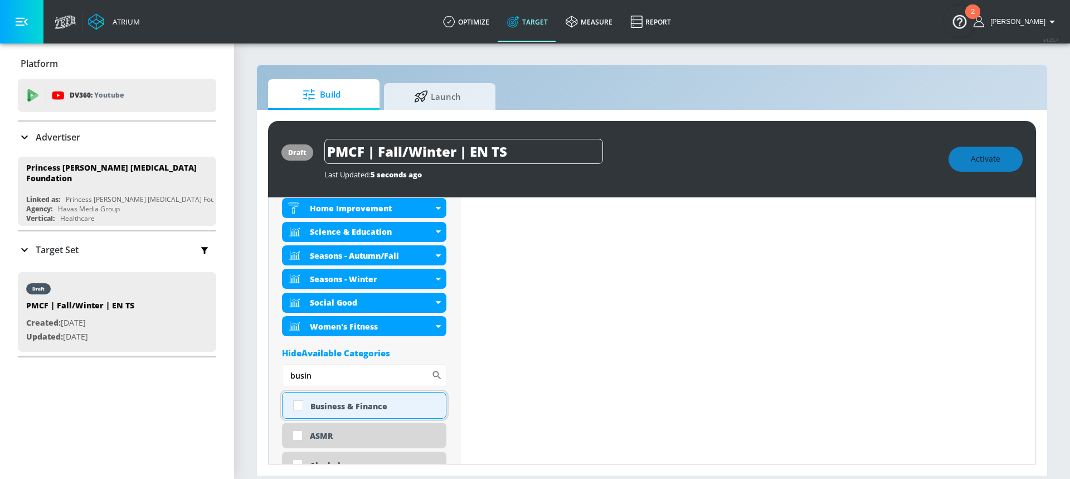
scroll to position [535, 0]
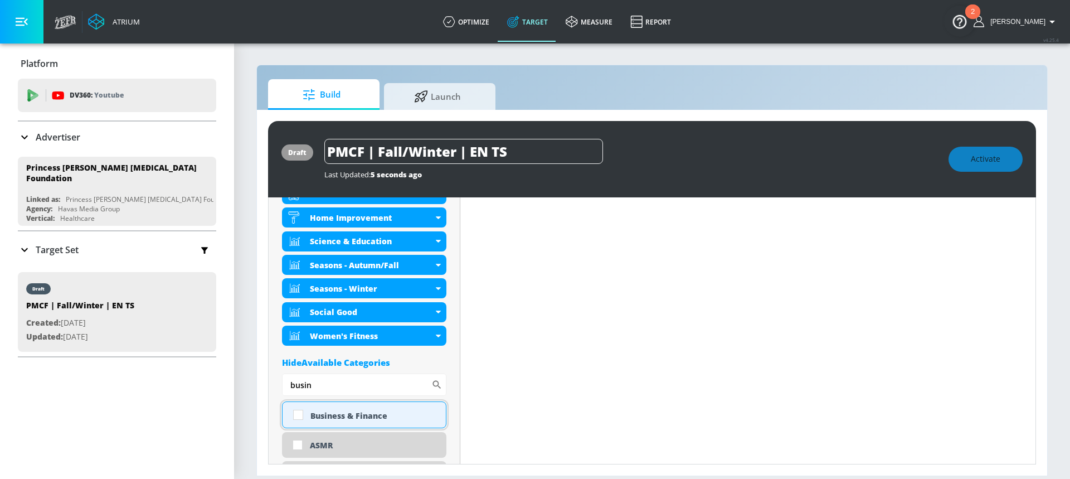
type input "busin"
click at [295, 417] on input "checkbox" at bounding box center [298, 415] width 20 height 20
checkbox input "true"
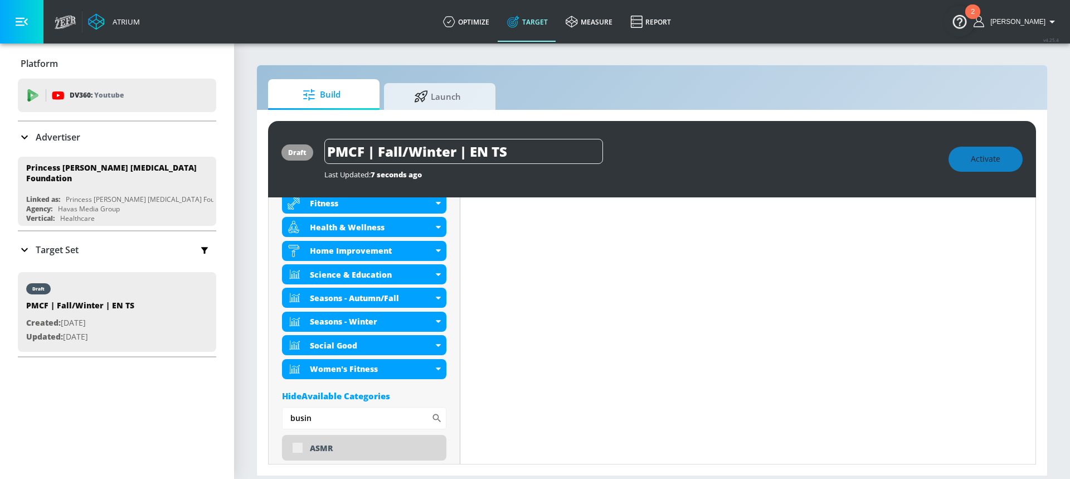
scroll to position [545, 0]
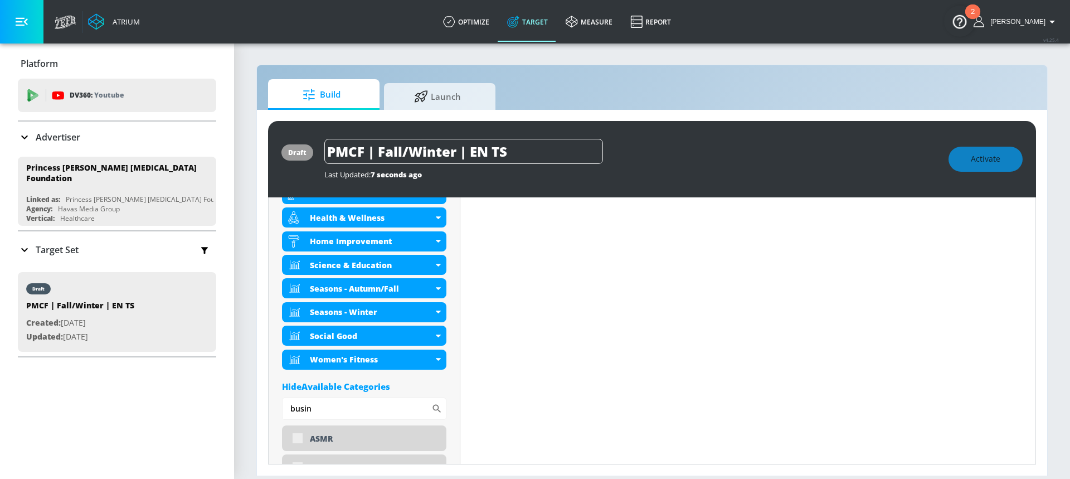
drag, startPoint x: 319, startPoint y: 407, endPoint x: 257, endPoint y: 407, distance: 61.8
click at [257, 407] on div "draft PMCF | Fall/Winter | EN TS Last Updated: 7 seconds ago Activate Placement…" at bounding box center [652, 293] width 790 height 366
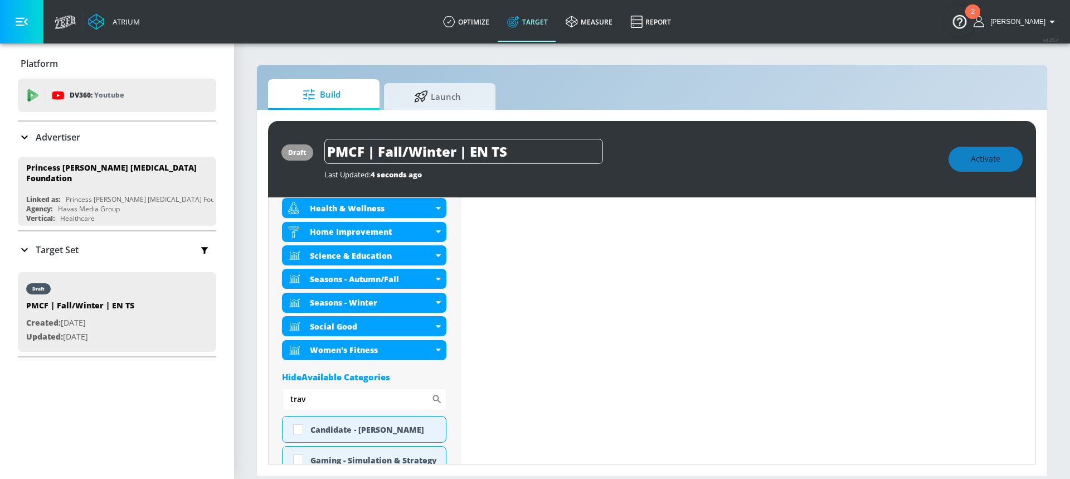
scroll to position [535, 0]
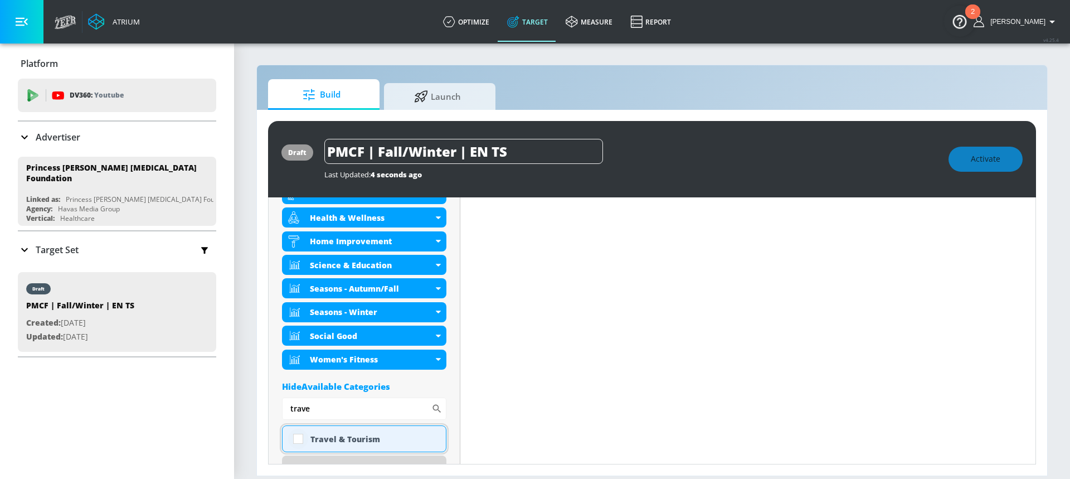
type input "trave"
click at [294, 440] on input "checkbox" at bounding box center [298, 438] width 20 height 20
checkbox input "true"
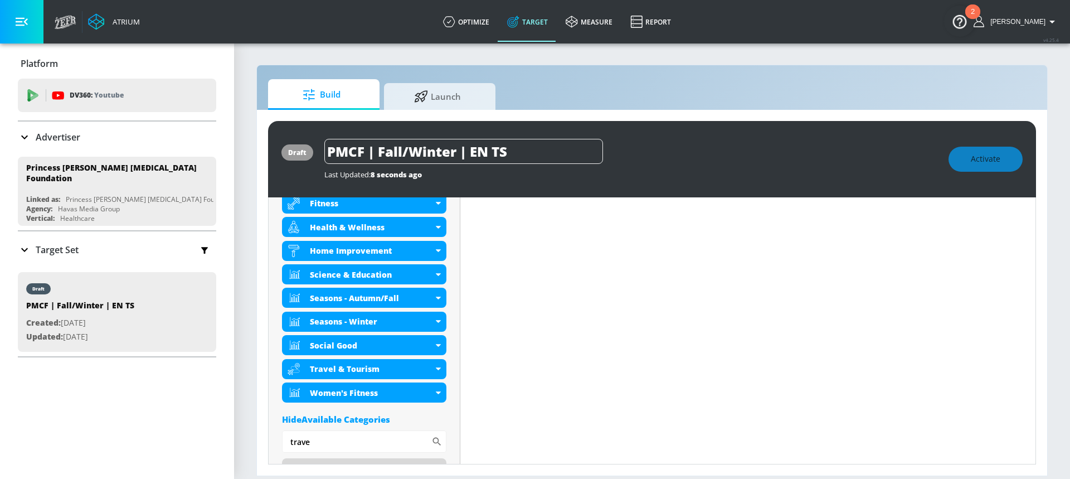
scroll to position [545, 0]
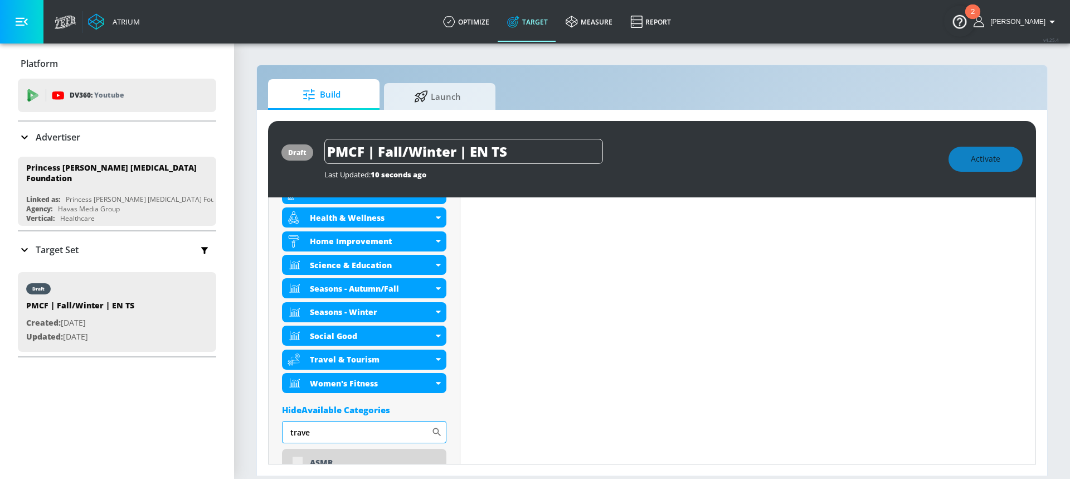
drag, startPoint x: 328, startPoint y: 433, endPoint x: 288, endPoint y: 434, distance: 40.1
click at [288, 434] on input "trave" at bounding box center [356, 432] width 149 height 22
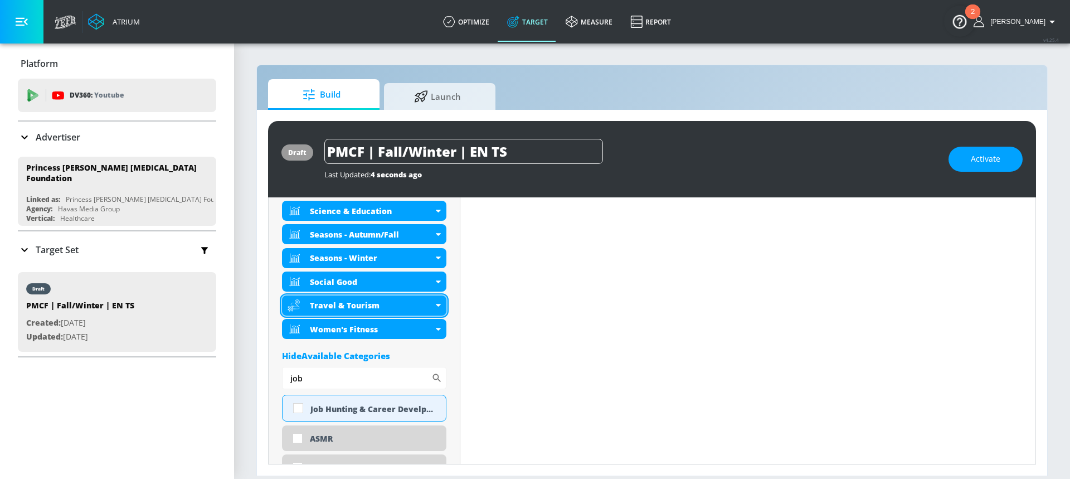
scroll to position [590, 0]
type input "job"
click at [293, 410] on input "checkbox" at bounding box center [298, 407] width 20 height 20
checkbox input "true"
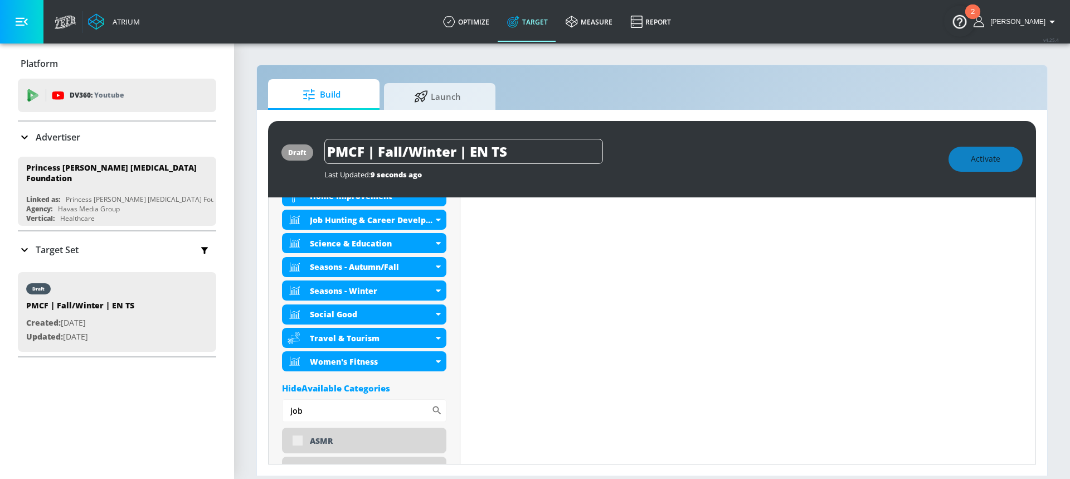
scroll to position [600, 0]
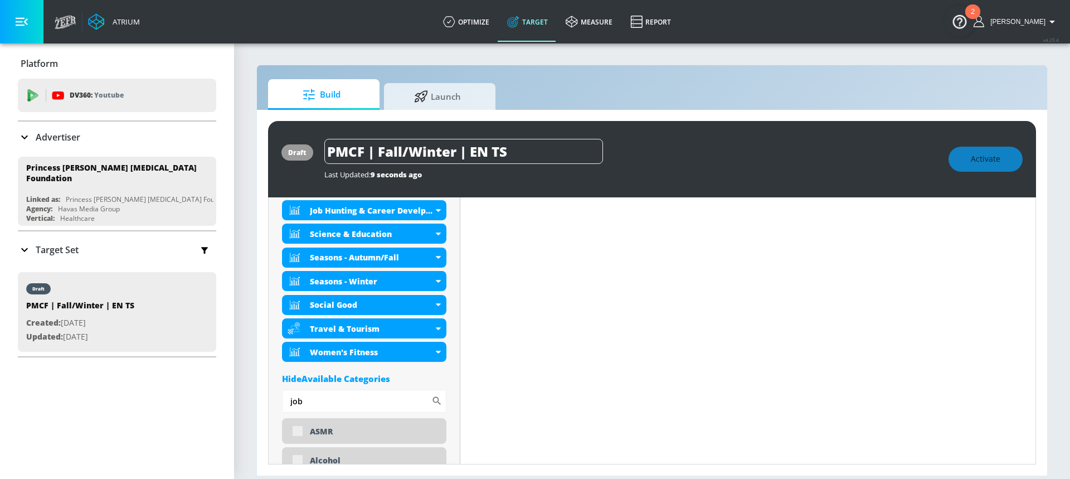
drag, startPoint x: 311, startPoint y: 398, endPoint x: 266, endPoint y: 402, distance: 44.7
click at [266, 402] on div "draft PMCF | Fall/Winter | EN TS Last Updated: 9 seconds ago Activate Placement…" at bounding box center [652, 293] width 790 height 366
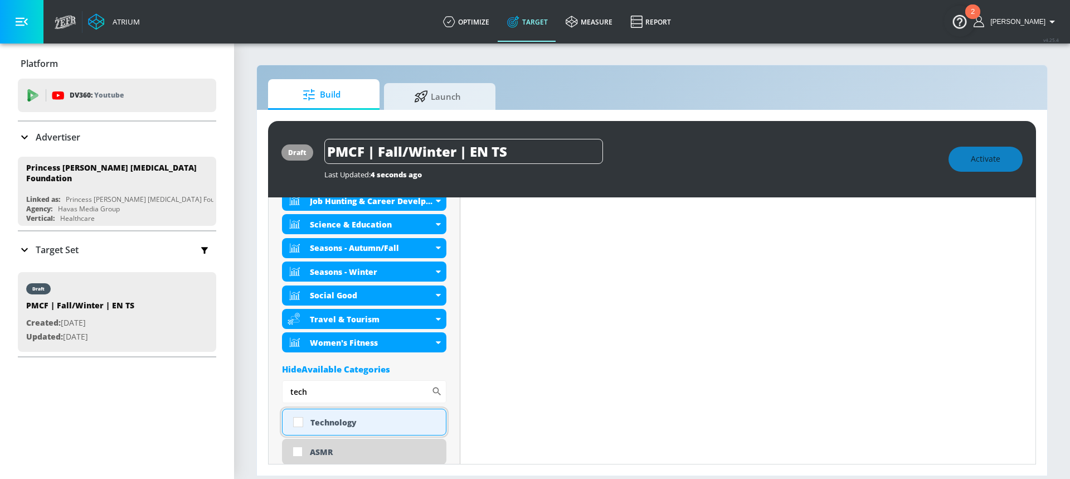
scroll to position [590, 0]
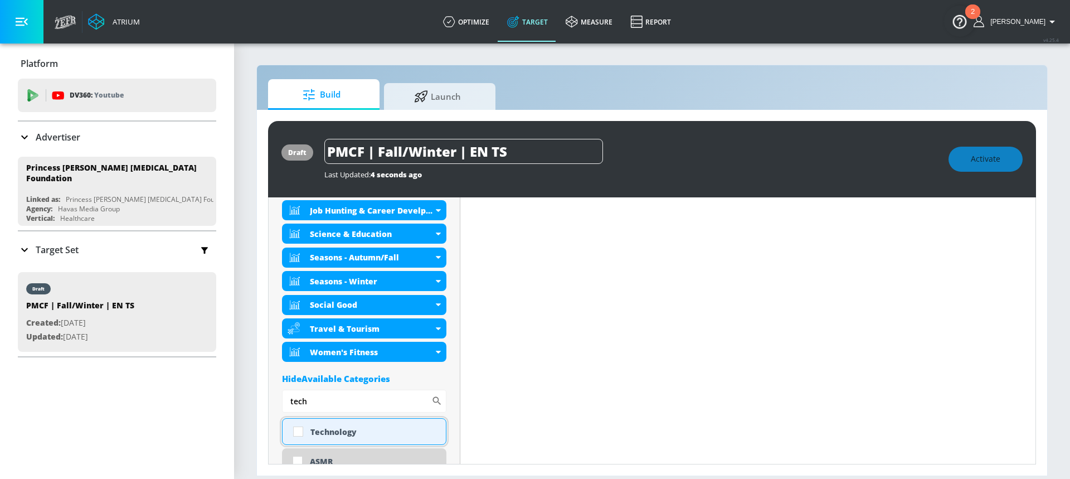
type input "tech"
click at [310, 431] on div "Technology" at bounding box center [373, 431] width 127 height 11
checkbox input "true"
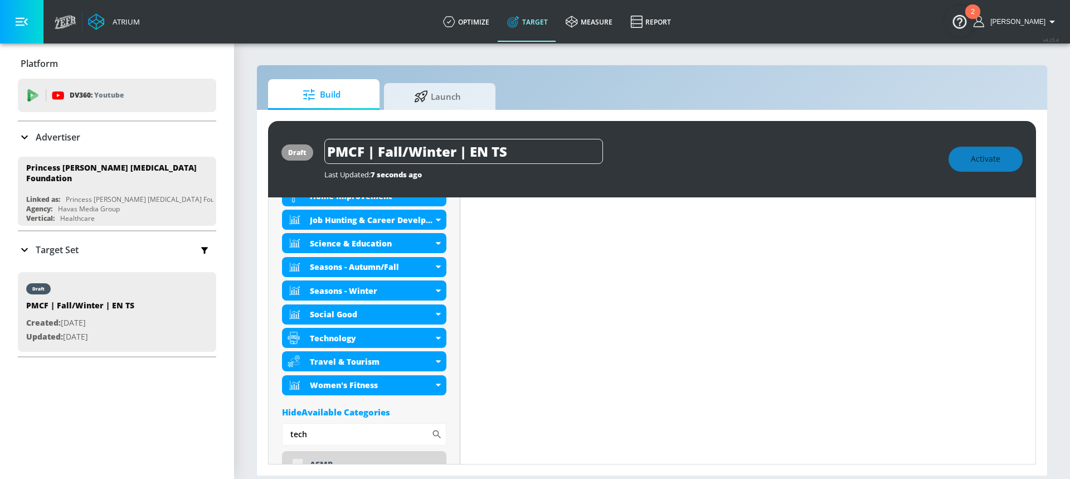
scroll to position [600, 0]
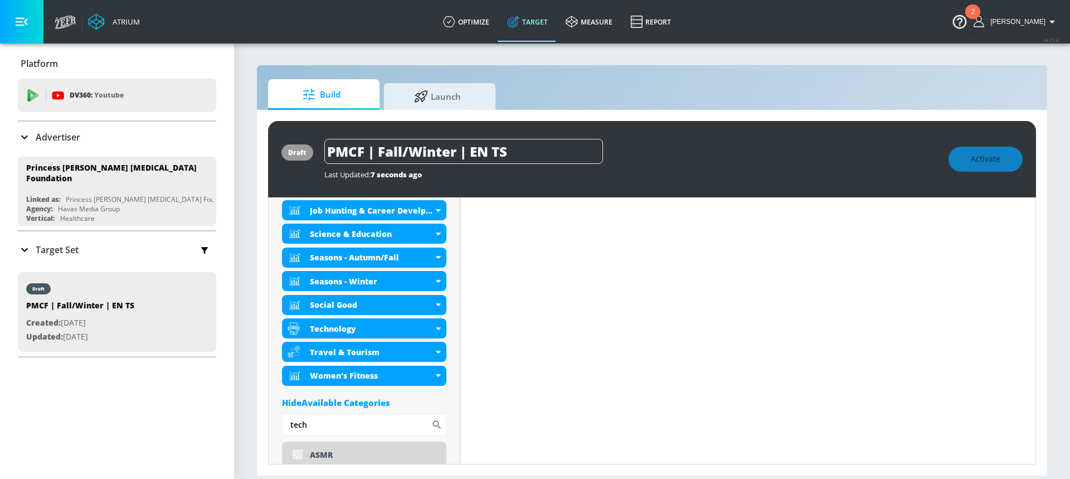
drag, startPoint x: 303, startPoint y: 427, endPoint x: 260, endPoint y: 433, distance: 42.8
click at [260, 433] on div "draft PMCF | Fall/Winter | EN TS Last Updated: 7 seconds ago Activate Placement…" at bounding box center [652, 293] width 790 height 366
click at [261, 433] on div "draft PMCF | Fall/Winter | EN TS Last Updated: 7 seconds ago Activate Placement…" at bounding box center [652, 293] width 790 height 366
drag, startPoint x: 322, startPoint y: 427, endPoint x: 290, endPoint y: 428, distance: 31.8
click at [290, 428] on input "tech" at bounding box center [356, 424] width 149 height 22
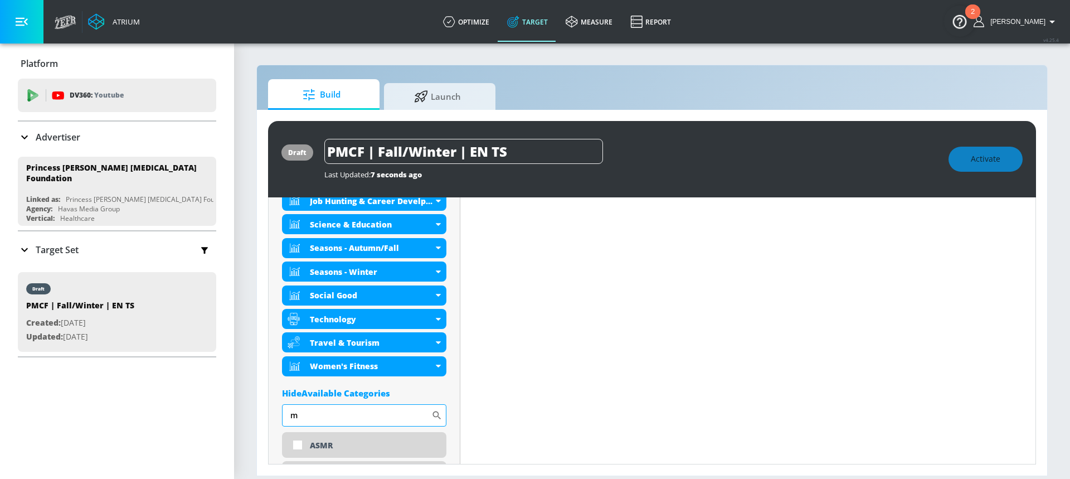
scroll to position [590, 0]
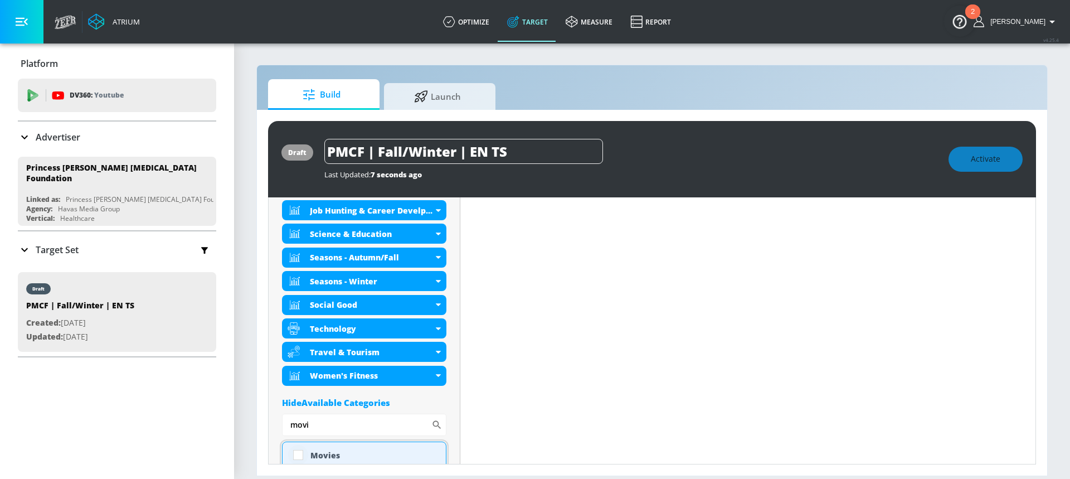
type input "movi"
click at [305, 456] on input "checkbox" at bounding box center [298, 455] width 20 height 20
checkbox input "true"
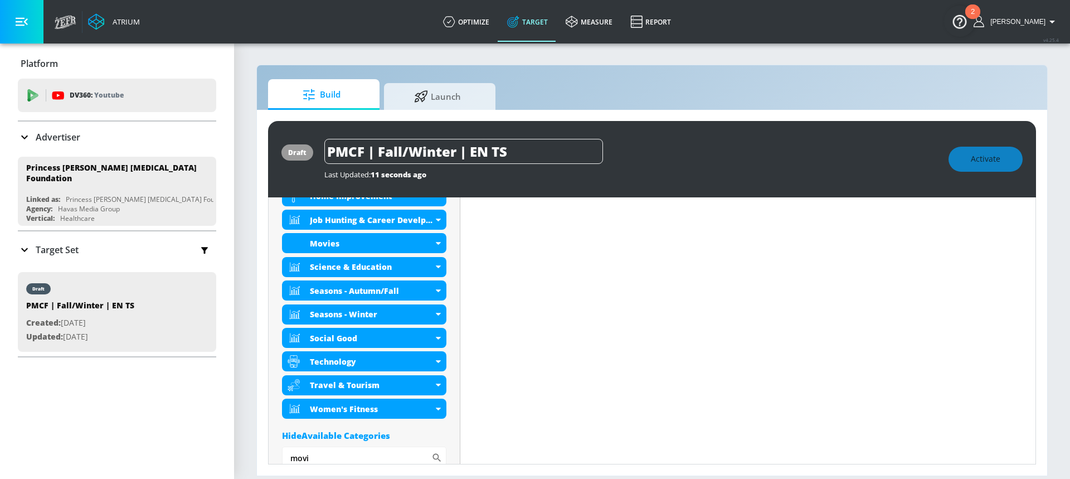
scroll to position [600, 0]
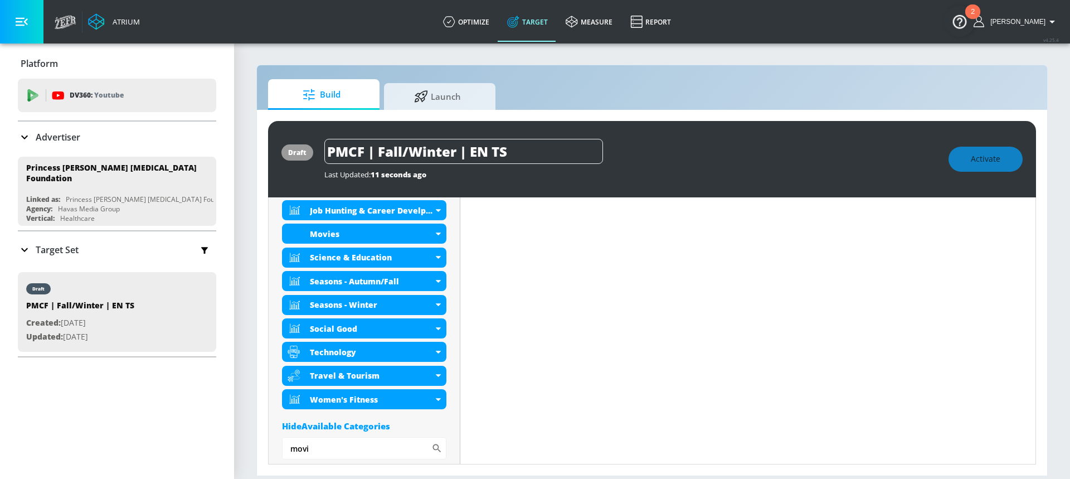
drag, startPoint x: 319, startPoint y: 418, endPoint x: 314, endPoint y: 423, distance: 6.7
drag, startPoint x: 323, startPoint y: 445, endPoint x: 290, endPoint y: 447, distance: 32.9
click at [290, 447] on input "movi" at bounding box center [356, 448] width 149 height 22
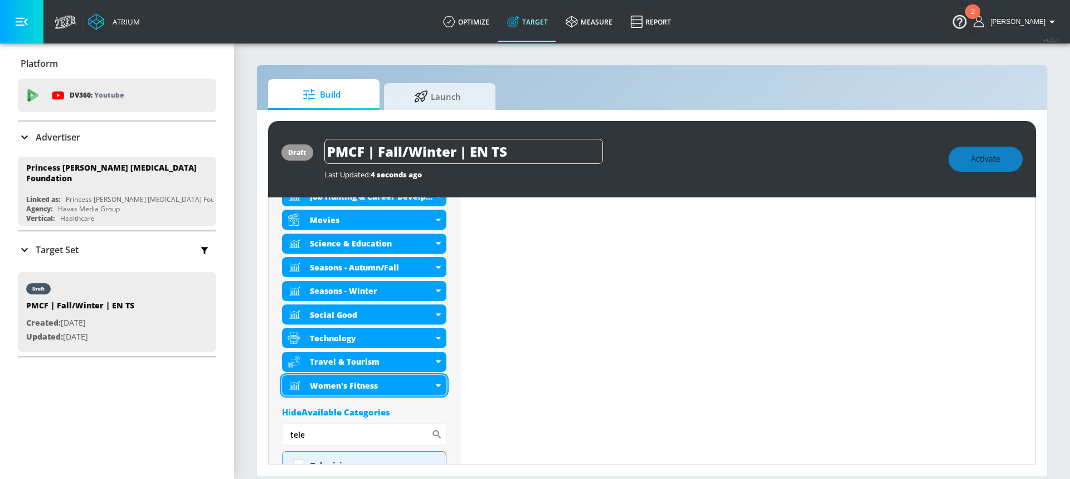
scroll to position [636, 0]
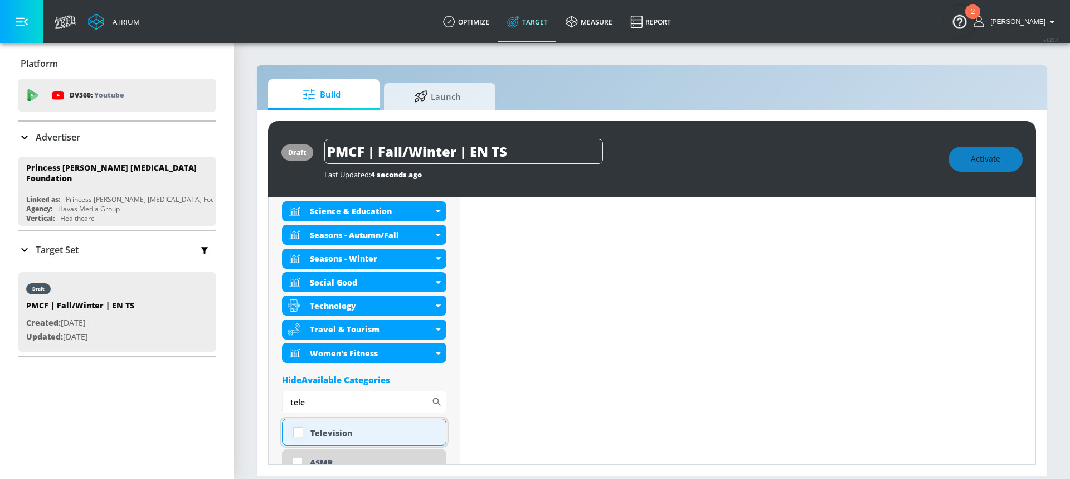
type input "tele"
click at [299, 437] on input "checkbox" at bounding box center [298, 432] width 20 height 20
checkbox input "true"
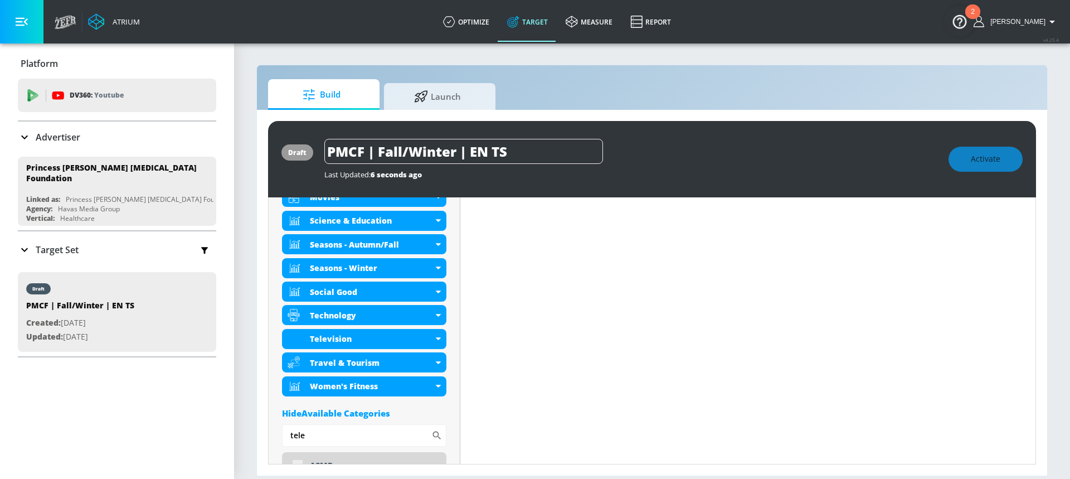
drag, startPoint x: 309, startPoint y: 404, endPoint x: 281, endPoint y: 404, distance: 27.3
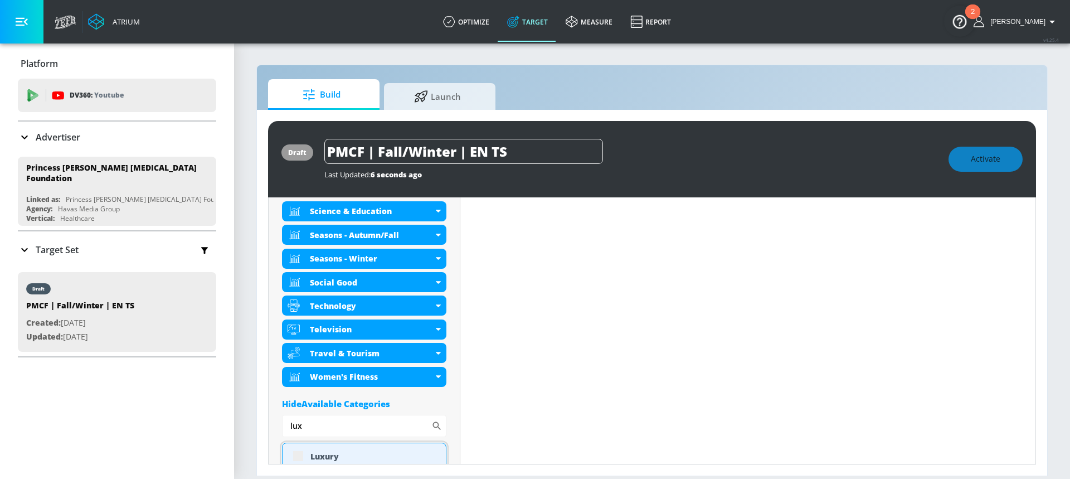
type input "lux"
click at [297, 455] on div "Luxury" at bounding box center [364, 455] width 164 height 27
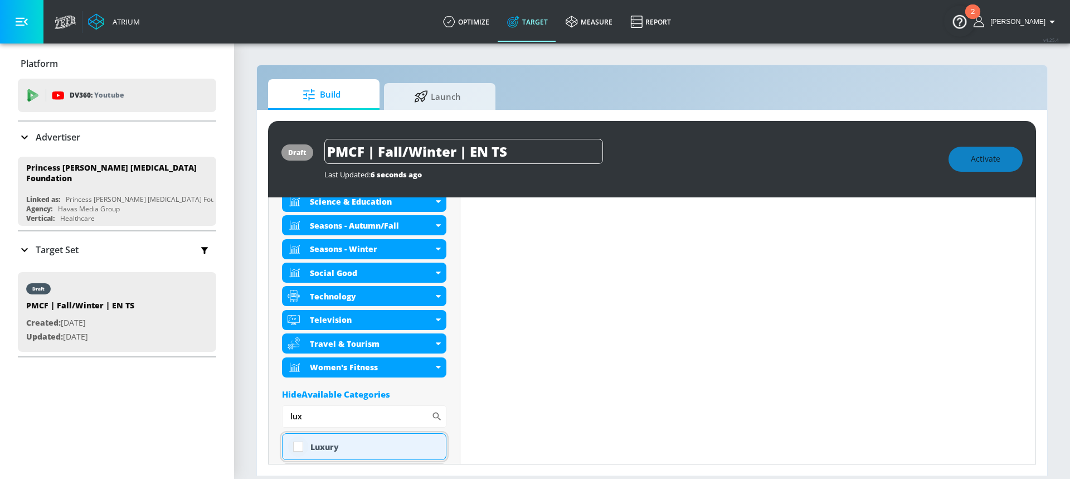
scroll to position [636, 0]
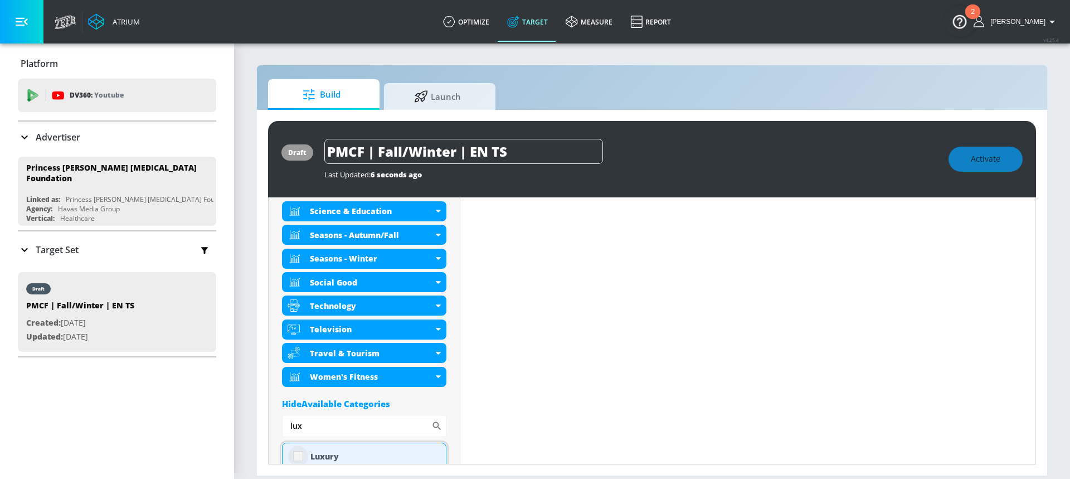
click at [300, 455] on input "checkbox" at bounding box center [298, 456] width 20 height 20
checkbox input "true"
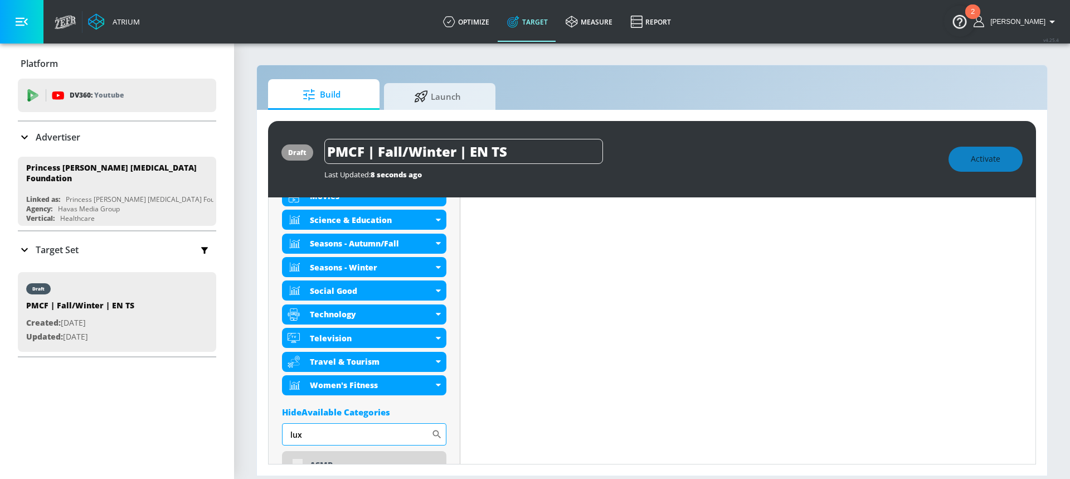
scroll to position [660, 0]
click at [384, 413] on div "Hide Available Categories" at bounding box center [364, 412] width 164 height 11
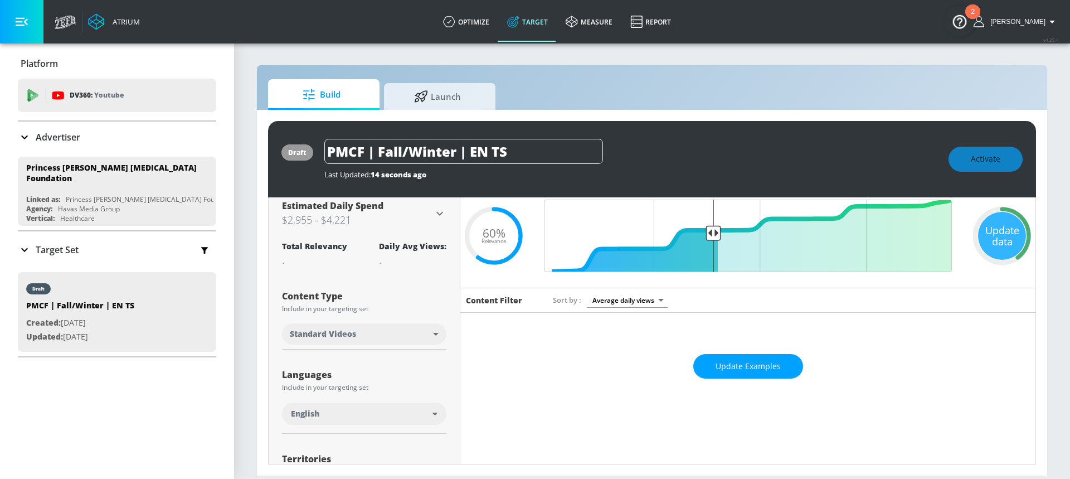
scroll to position [0, 0]
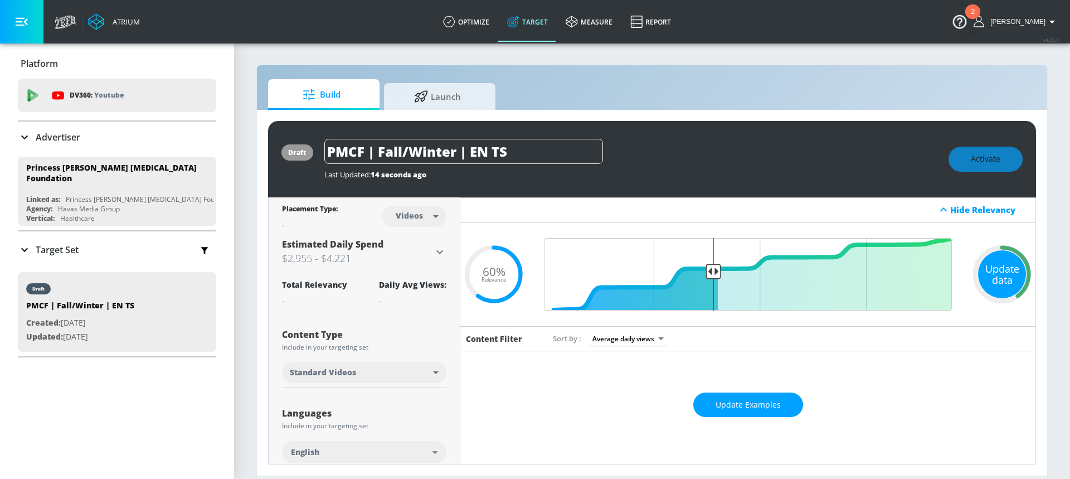
click at [996, 270] on div "Update data" at bounding box center [1002, 274] width 48 height 48
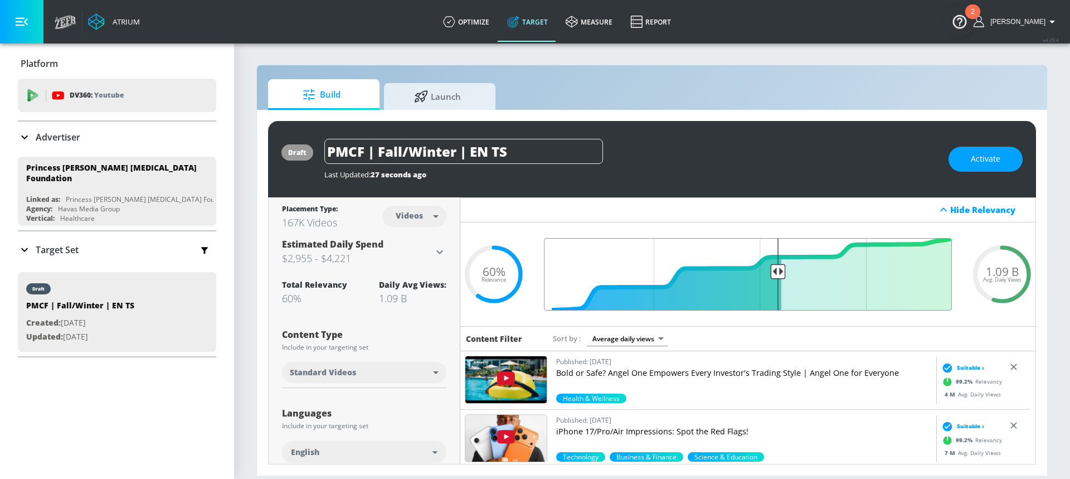
drag, startPoint x: 711, startPoint y: 269, endPoint x: 774, endPoint y: 275, distance: 63.3
click at [774, 275] on input "Final Threshold" at bounding box center [747, 274] width 419 height 72
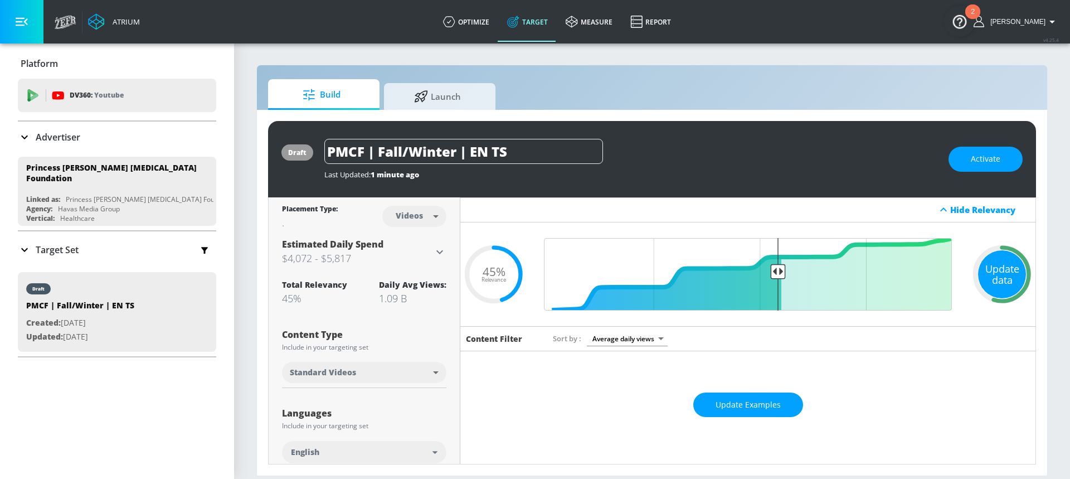
click at [979, 274] on div "Update data" at bounding box center [1002, 274] width 48 height 48
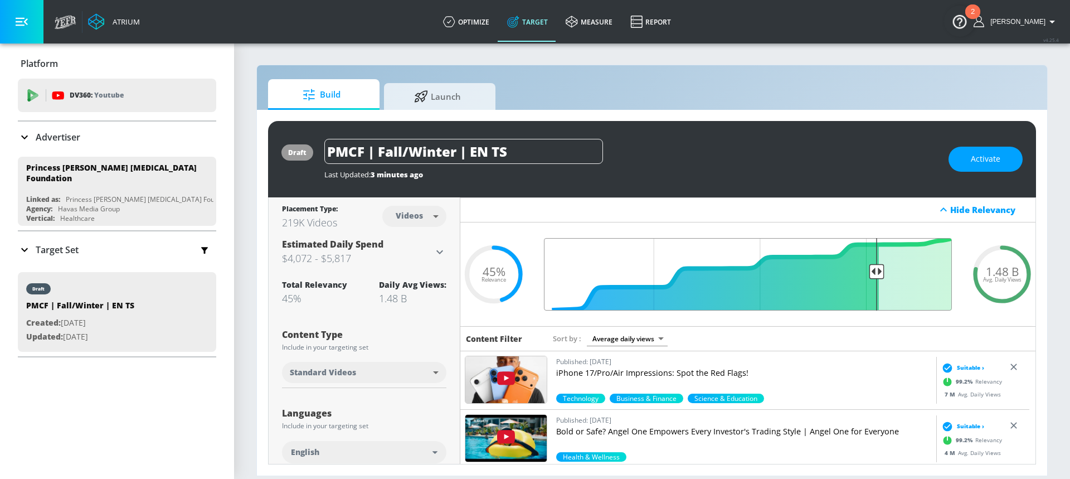
drag, startPoint x: 772, startPoint y: 272, endPoint x: 869, endPoint y: 271, distance: 96.4
click at [869, 271] on input "Final Threshold" at bounding box center [747, 274] width 419 height 72
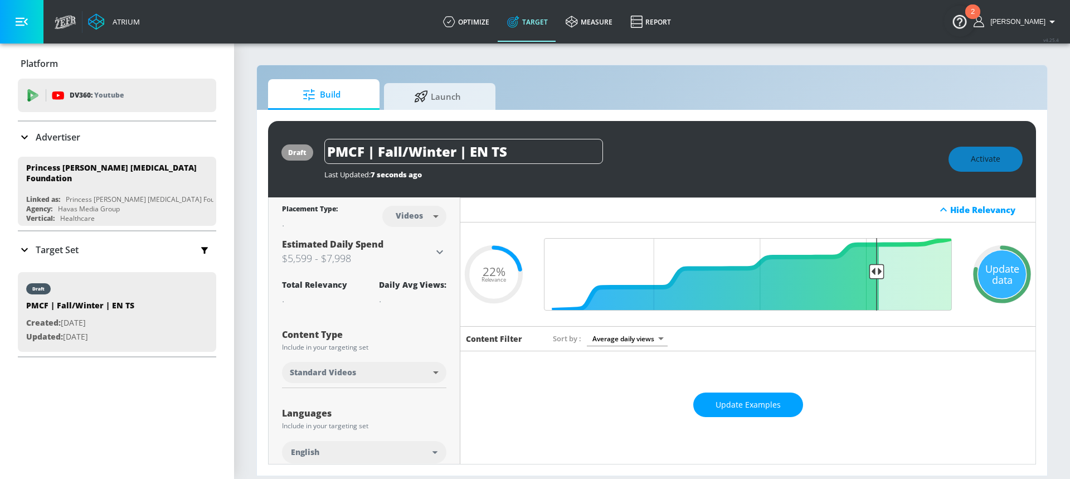
click at [1021, 255] on icon at bounding box center [1001, 274] width 67 height 67
click at [987, 279] on div "Update data" at bounding box center [1002, 274] width 48 height 48
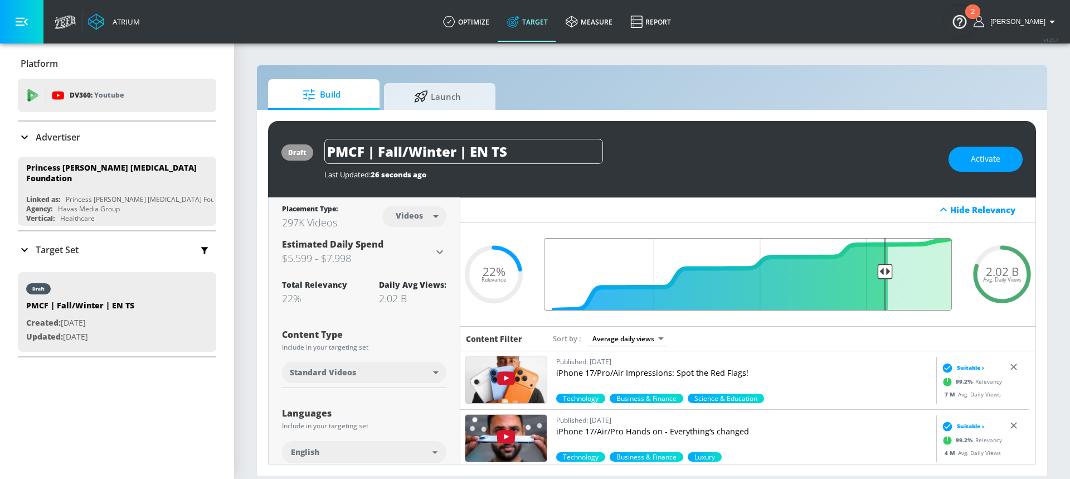
drag, startPoint x: 868, startPoint y: 272, endPoint x: 876, endPoint y: 271, distance: 8.4
click at [876, 271] on input "Final Threshold" at bounding box center [747, 274] width 419 height 72
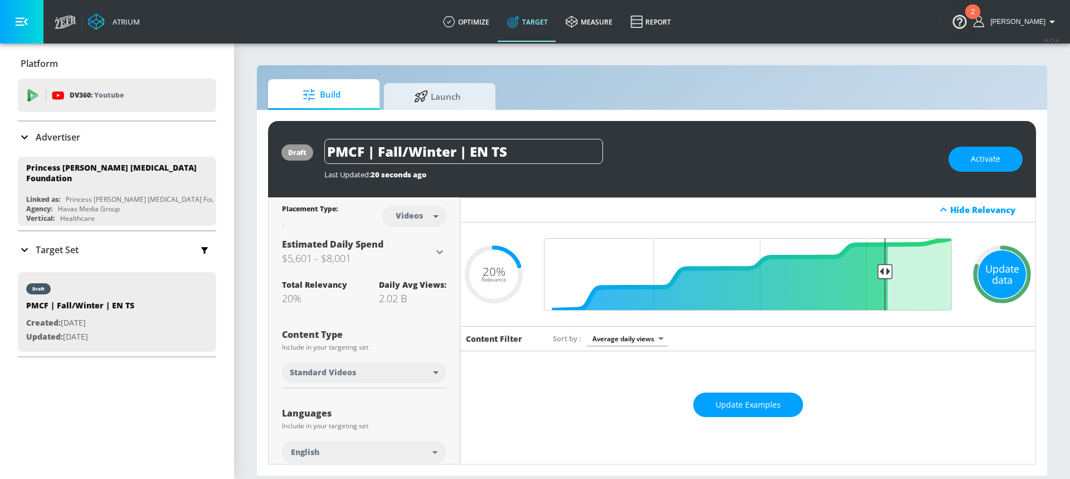
click at [1004, 277] on div "Update data" at bounding box center [1002, 274] width 48 height 48
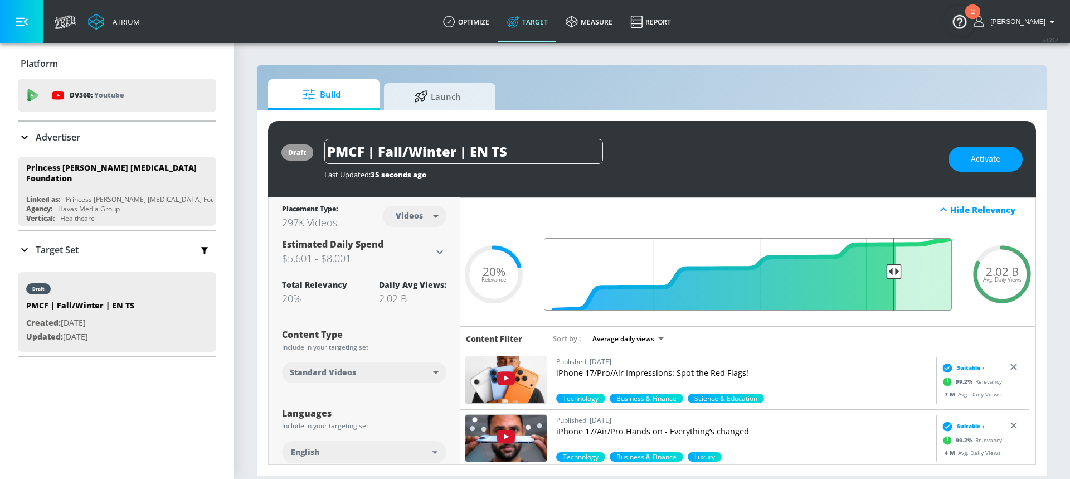
drag, startPoint x: 880, startPoint y: 272, endPoint x: 888, endPoint y: 273, distance: 7.3
type input "0.18"
click at [888, 273] on input "Final Threshold" at bounding box center [747, 274] width 419 height 72
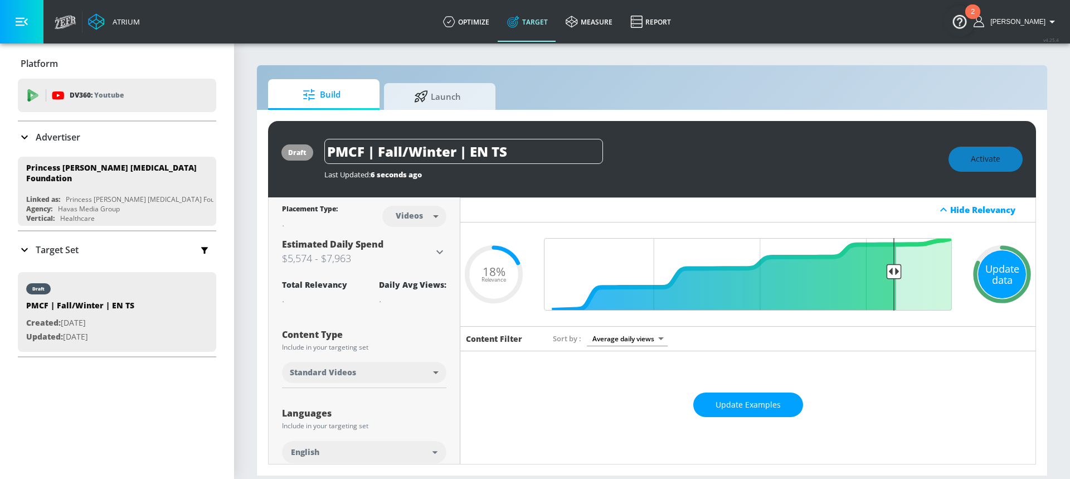
click at [993, 278] on div "Update data" at bounding box center [1002, 274] width 48 height 48
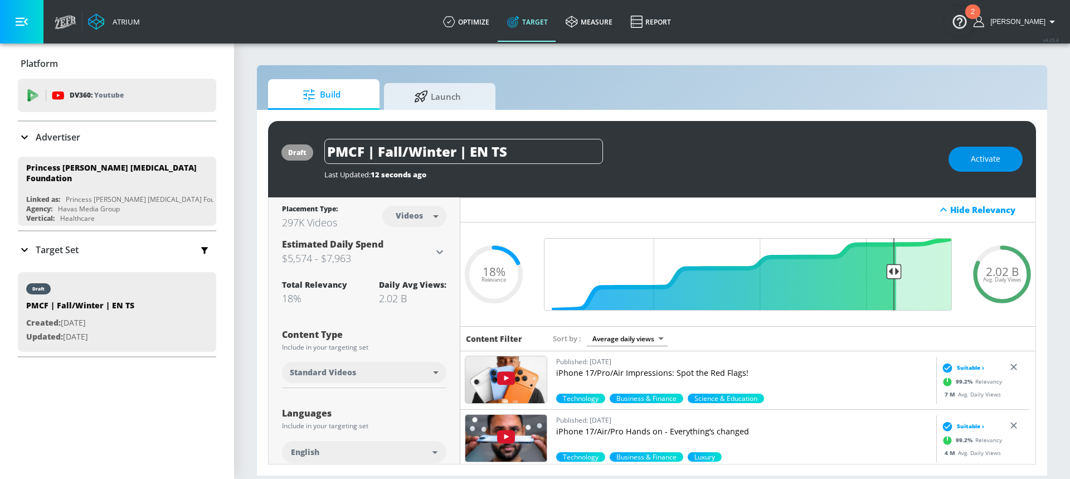
click at [984, 155] on span "Activate" at bounding box center [986, 159] width 30 height 14
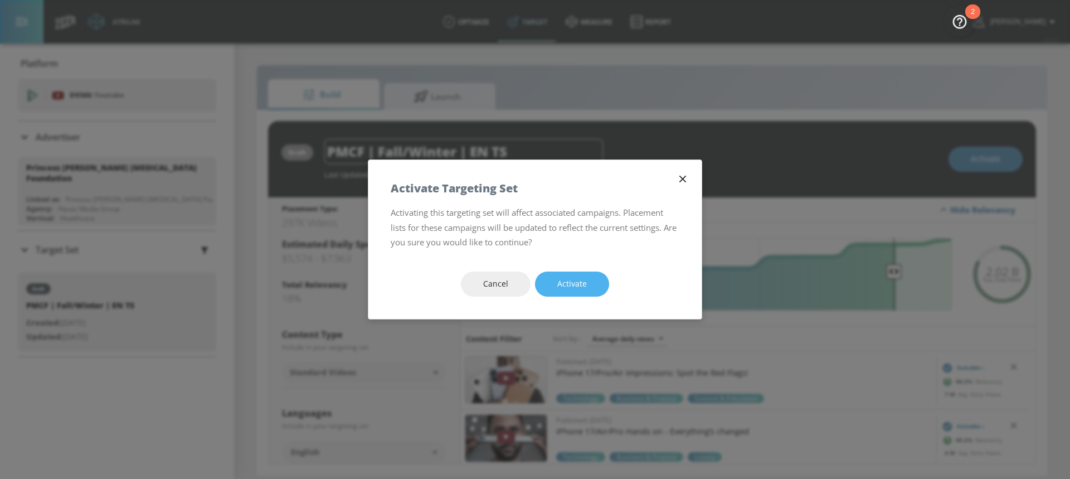
click at [548, 293] on button "Activate" at bounding box center [572, 283] width 74 height 25
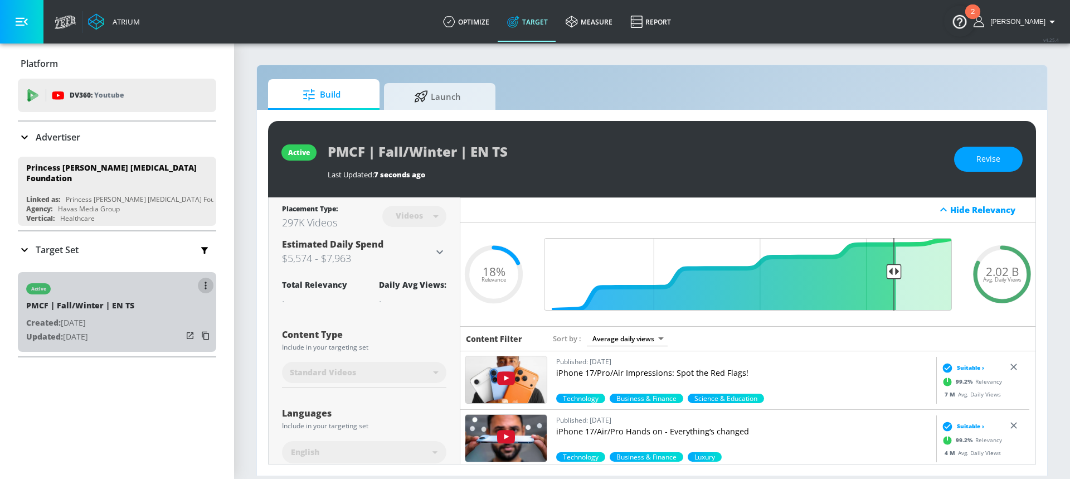
click at [204, 281] on icon "button" at bounding box center [205, 284] width 2 height 7
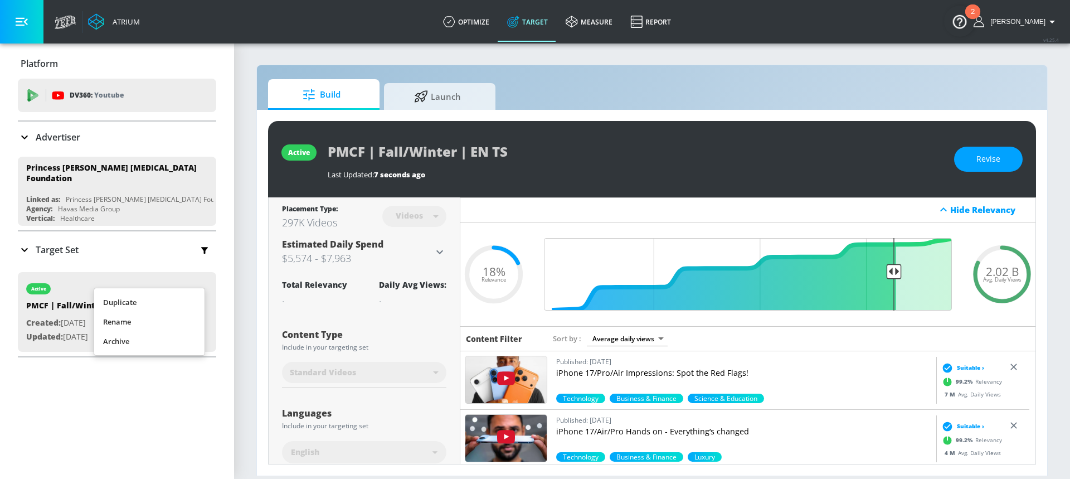
click at [169, 299] on li "Duplicate" at bounding box center [149, 303] width 110 height 20
click at [320, 152] on div "active PMCF | Fall/Winter | EN TS Last Updated: 14 seconds ago Revise" at bounding box center [652, 159] width 768 height 76
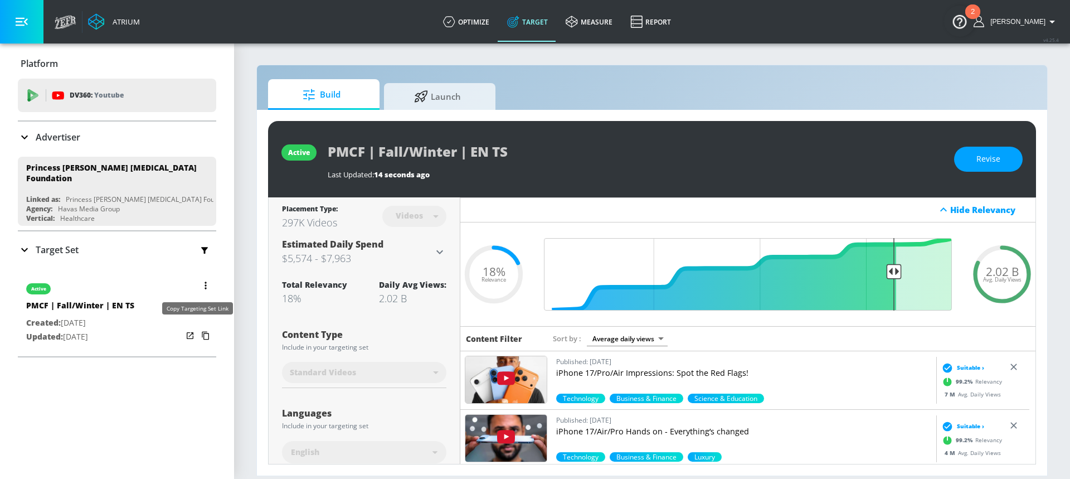
click at [199, 333] on icon "button" at bounding box center [206, 336] width 18 height 18
